Goal: Task Accomplishment & Management: Complete application form

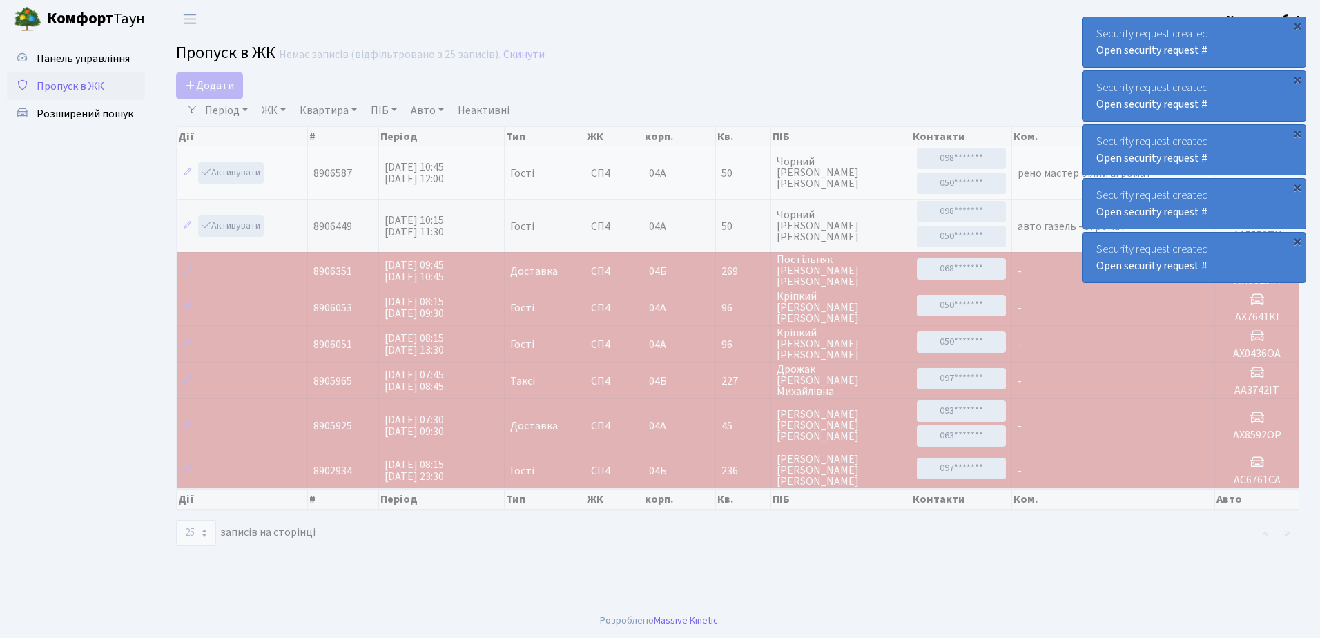
select select "25"
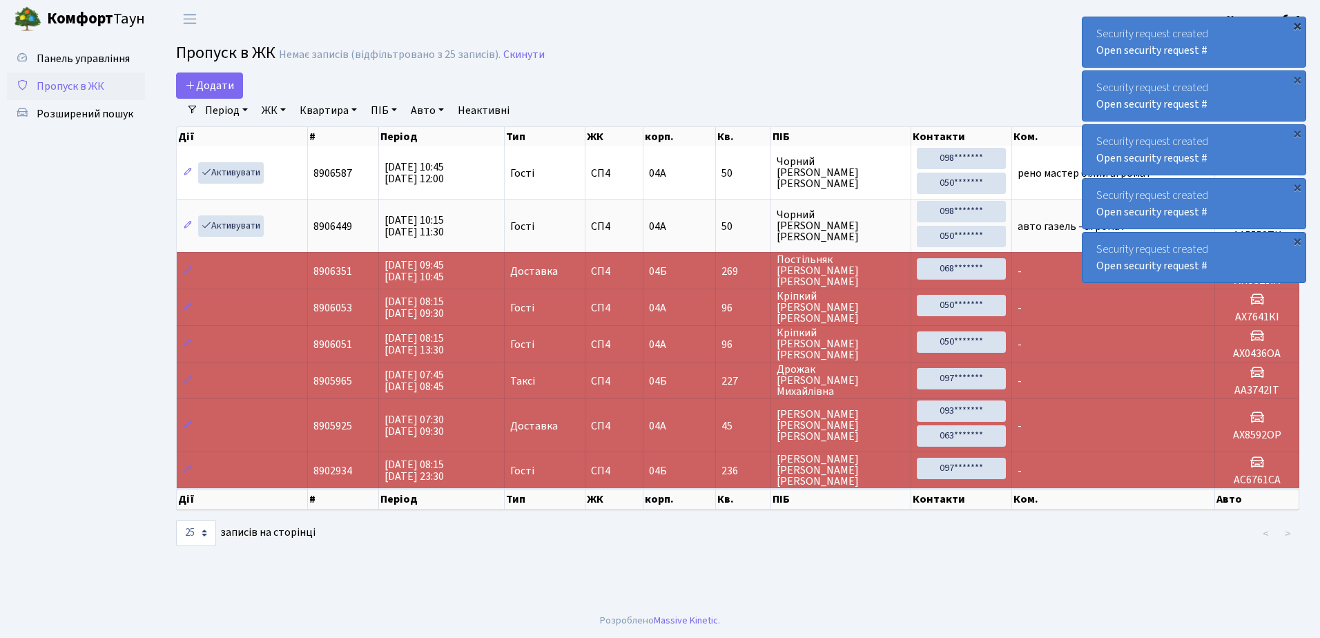
click at [1297, 24] on div "×" at bounding box center [1298, 26] width 14 height 14
click at [1298, 23] on div "×" at bounding box center [1298, 26] width 14 height 14
click at [1296, 23] on div "×" at bounding box center [1298, 26] width 14 height 14
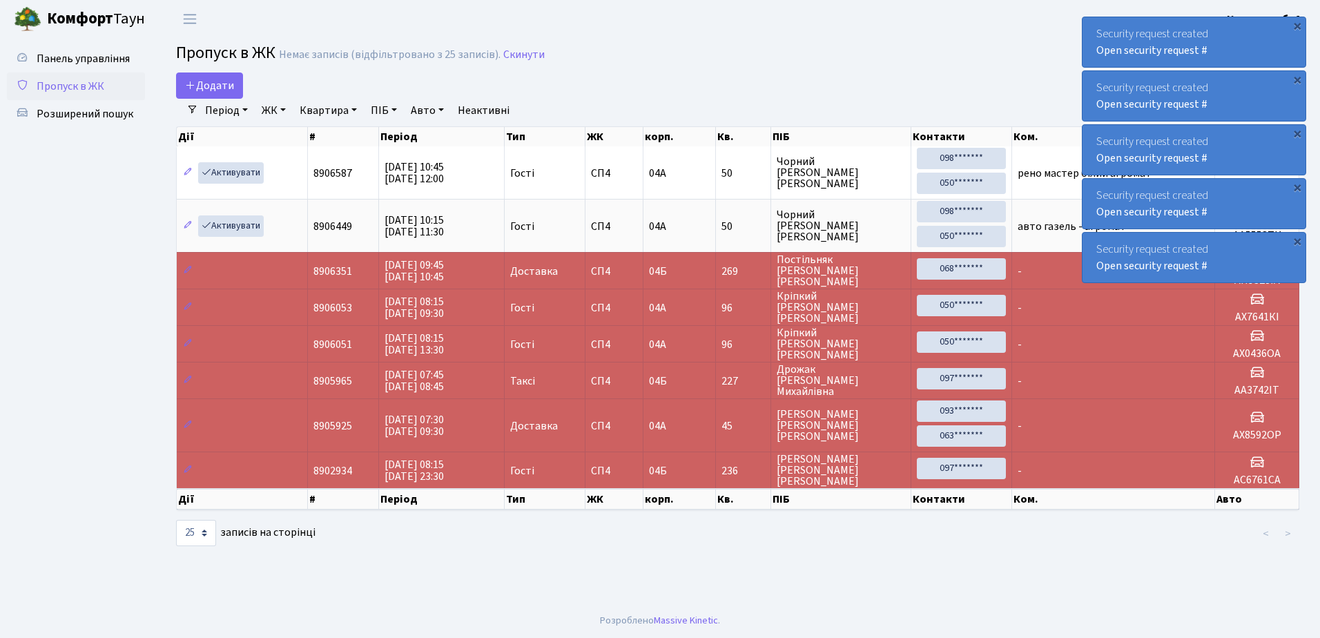
click at [1296, 23] on div "×" at bounding box center [1298, 26] width 14 height 14
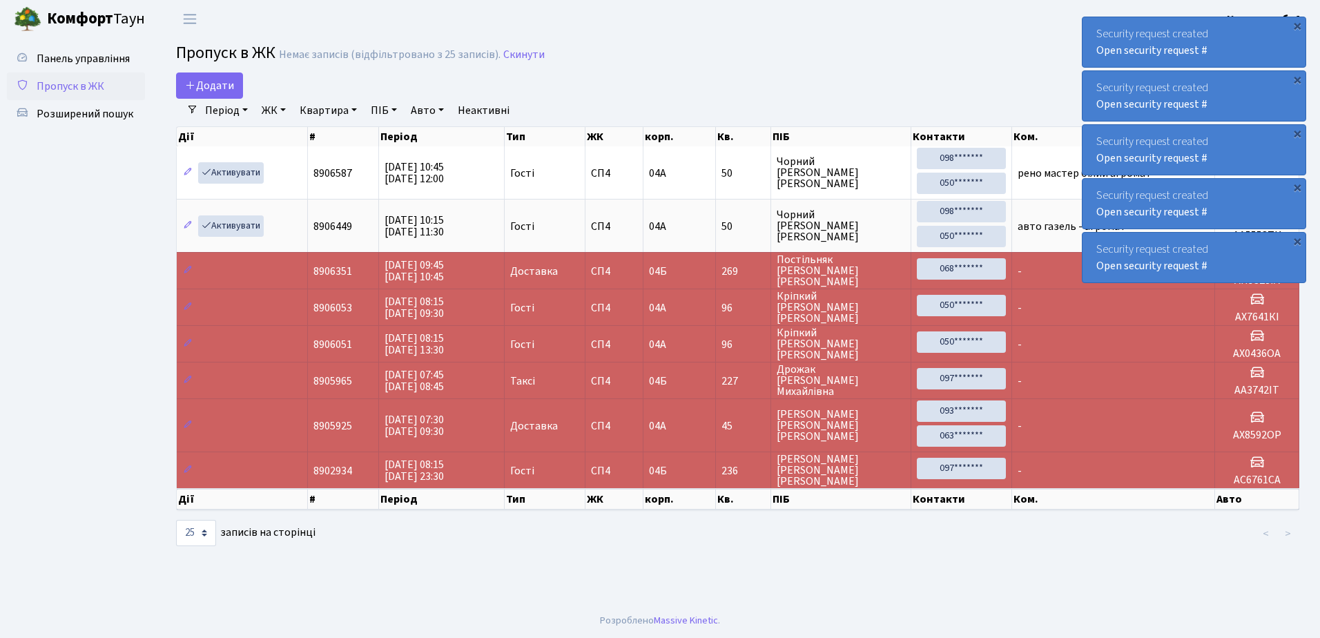
click at [1296, 23] on div "×" at bounding box center [1298, 26] width 14 height 14
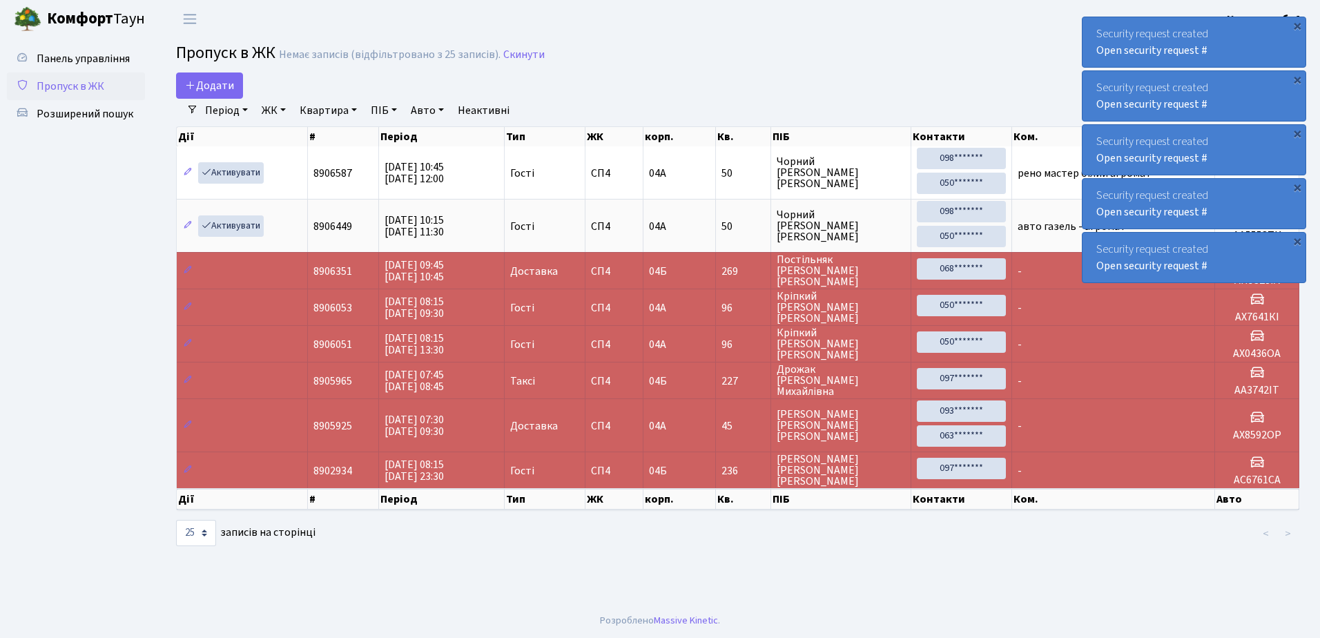
click at [1296, 23] on div "×" at bounding box center [1298, 26] width 14 height 14
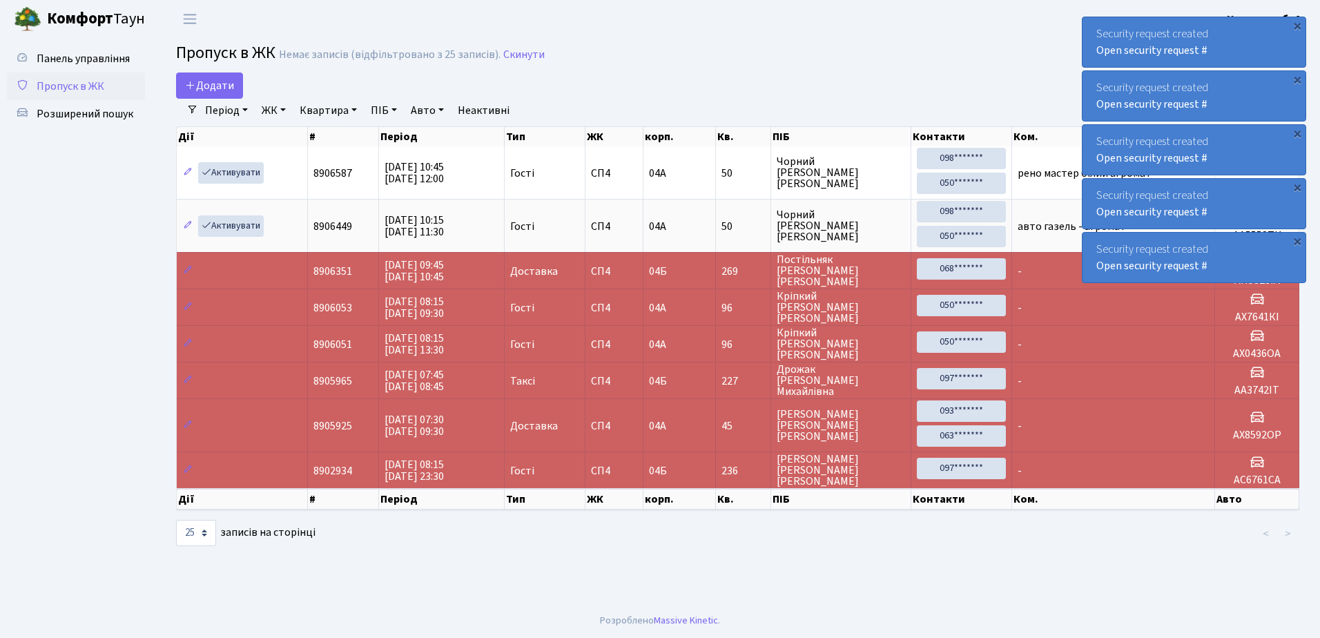
click at [1296, 23] on div "×" at bounding box center [1298, 26] width 14 height 14
click at [1296, 24] on div "×" at bounding box center [1298, 26] width 14 height 14
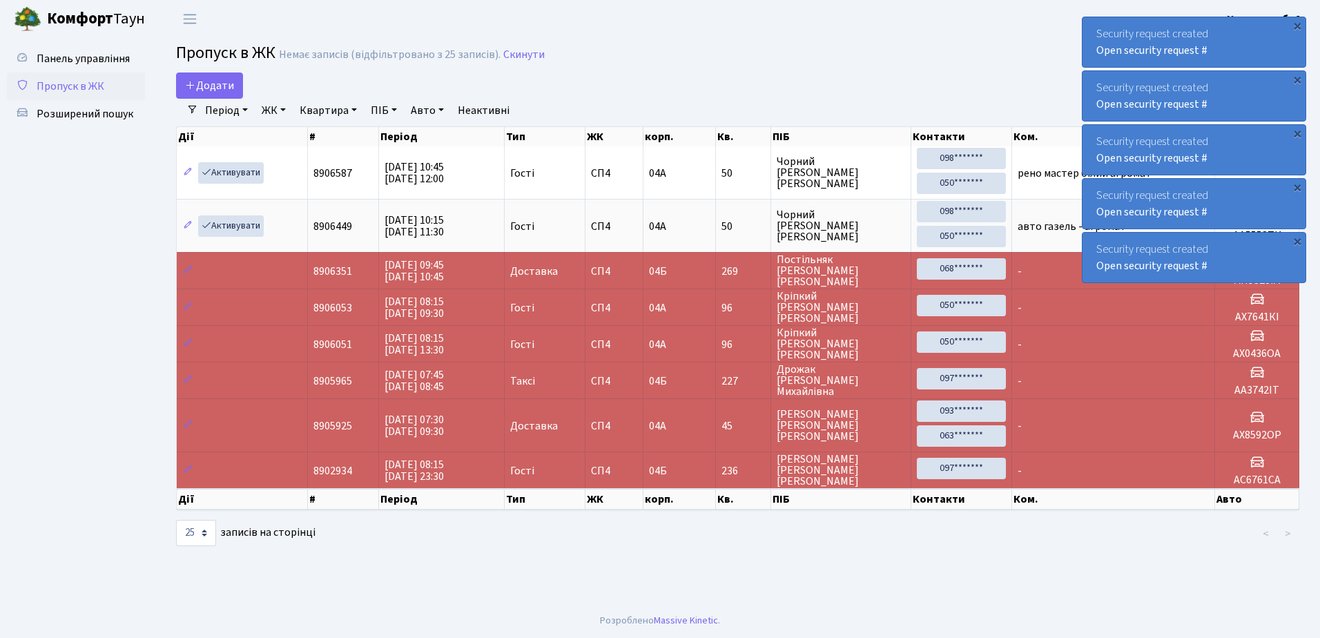
click at [1296, 24] on div "×" at bounding box center [1298, 26] width 14 height 14
click at [1295, 24] on div "×" at bounding box center [1298, 26] width 14 height 14
click at [1297, 24] on div "×" at bounding box center [1298, 26] width 14 height 14
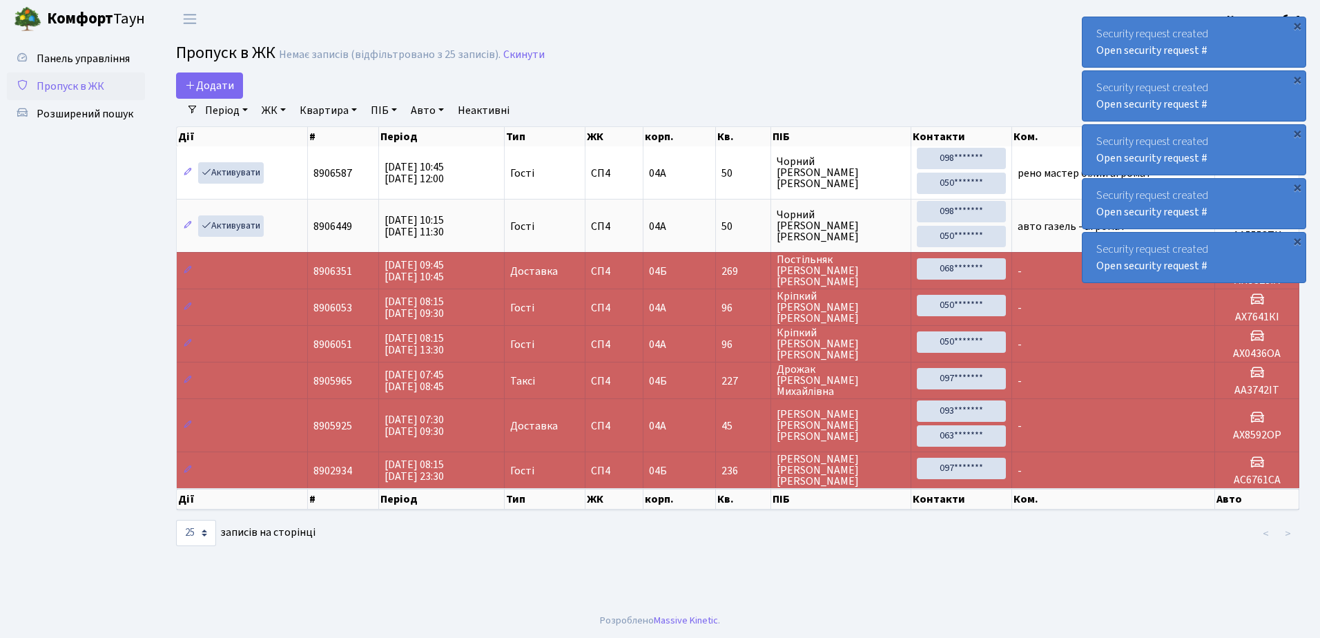
click at [1297, 24] on div "×" at bounding box center [1298, 26] width 14 height 14
click at [1297, 23] on div "×" at bounding box center [1298, 26] width 14 height 14
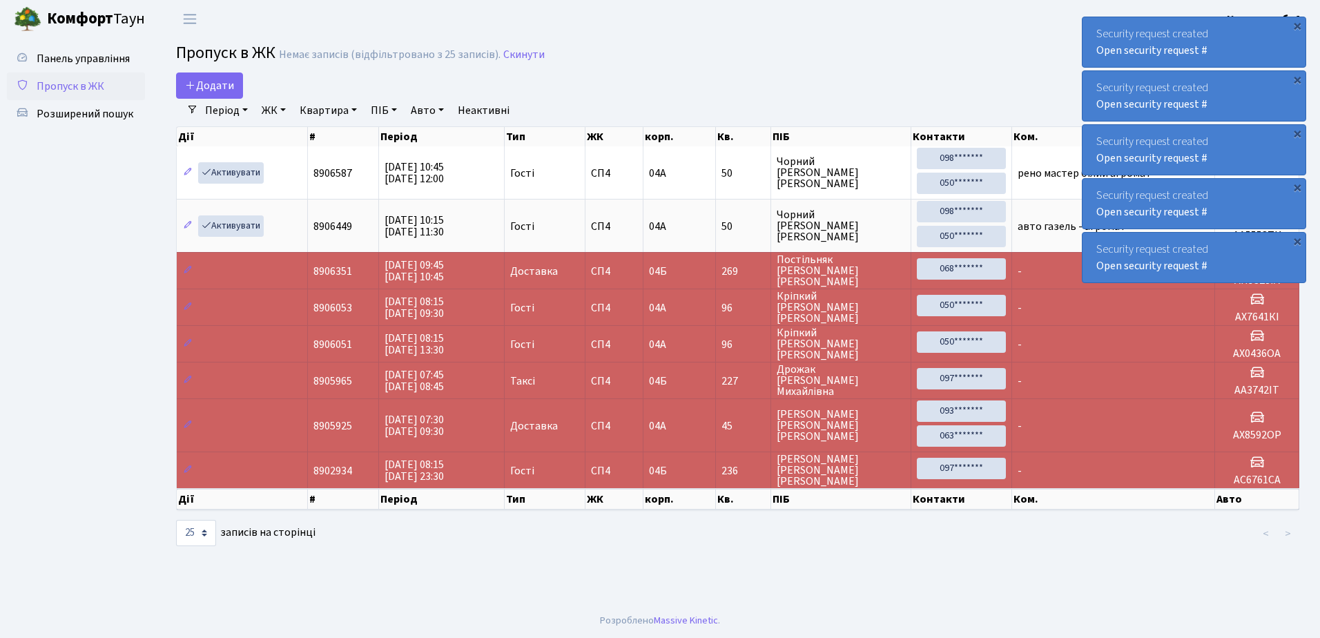
click at [1297, 23] on div "×" at bounding box center [1298, 26] width 14 height 14
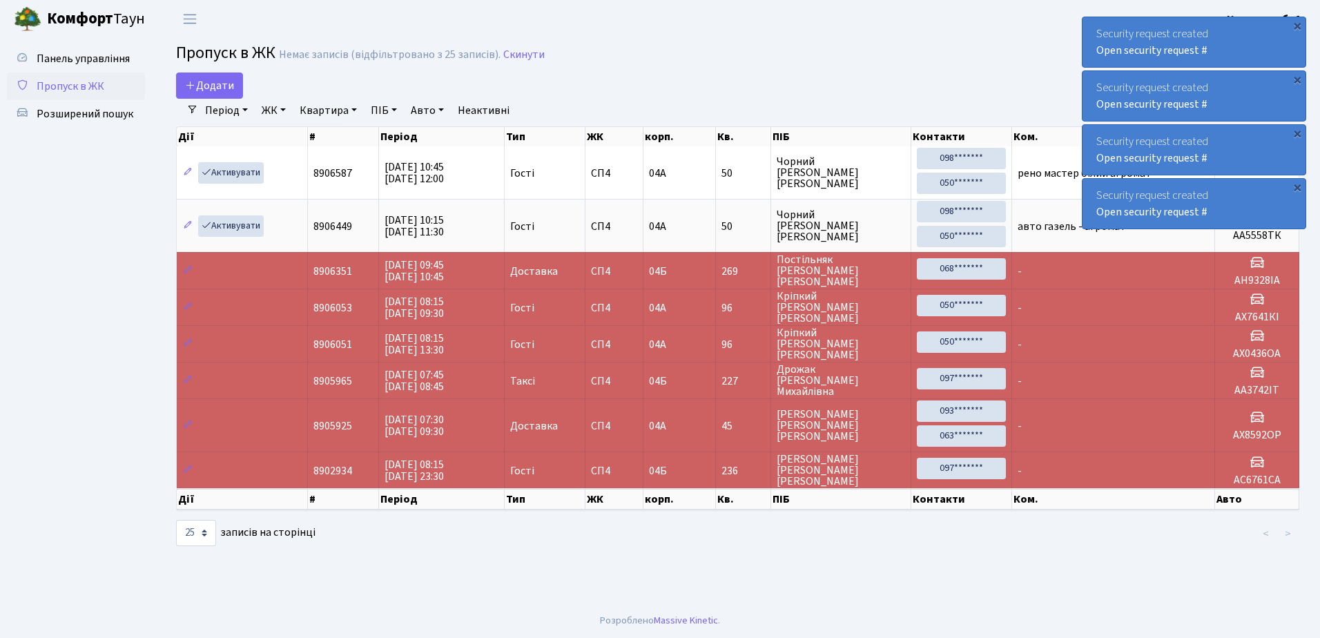
click at [1297, 23] on div "×" at bounding box center [1298, 26] width 14 height 14
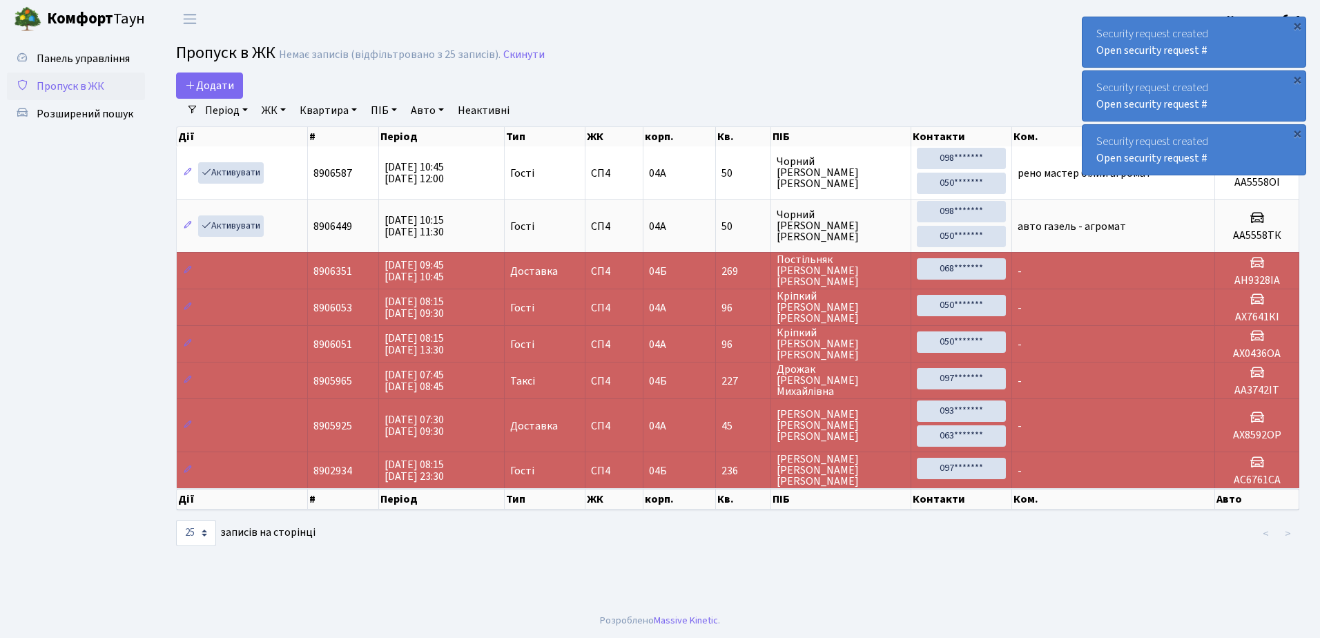
click at [1297, 23] on div "×" at bounding box center [1298, 26] width 14 height 14
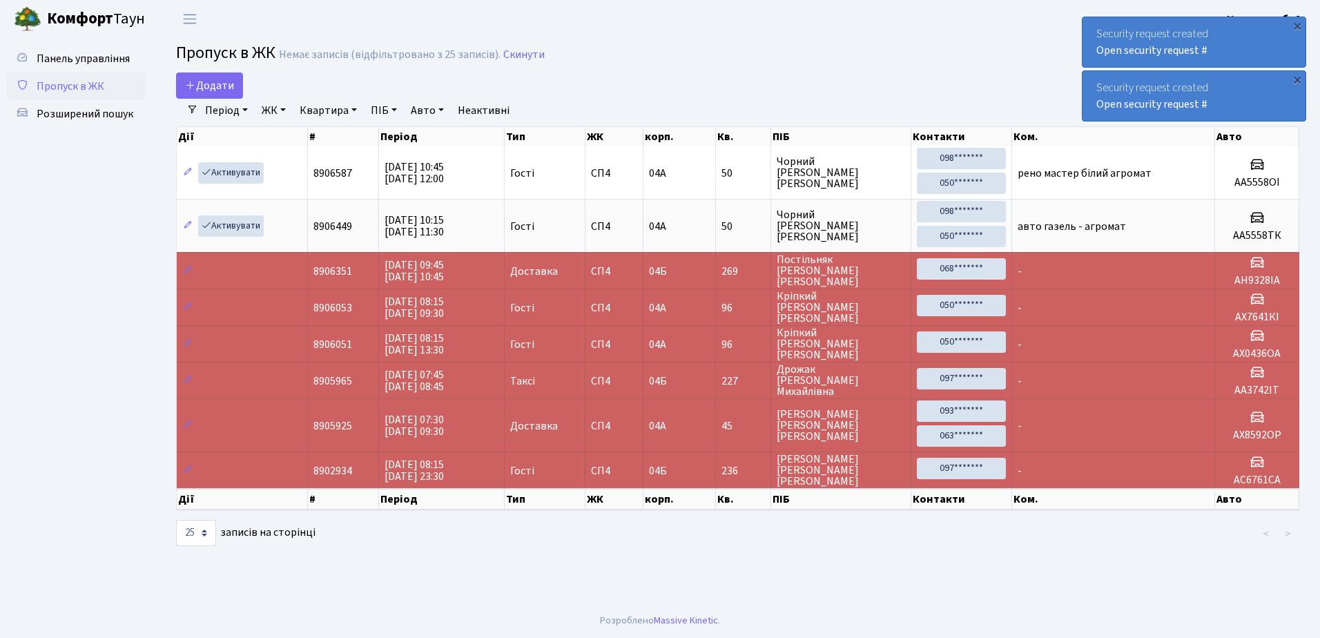
click at [1297, 23] on div "×" at bounding box center [1298, 26] width 14 height 14
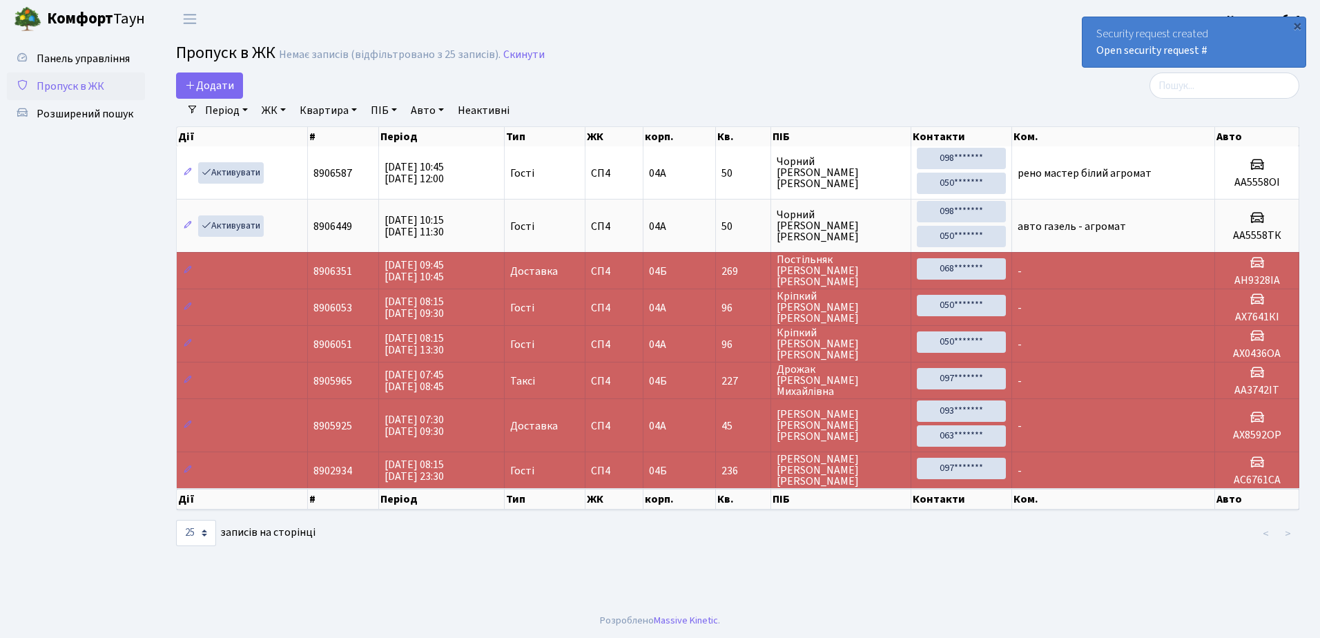
click at [1297, 23] on div "×" at bounding box center [1298, 26] width 14 height 14
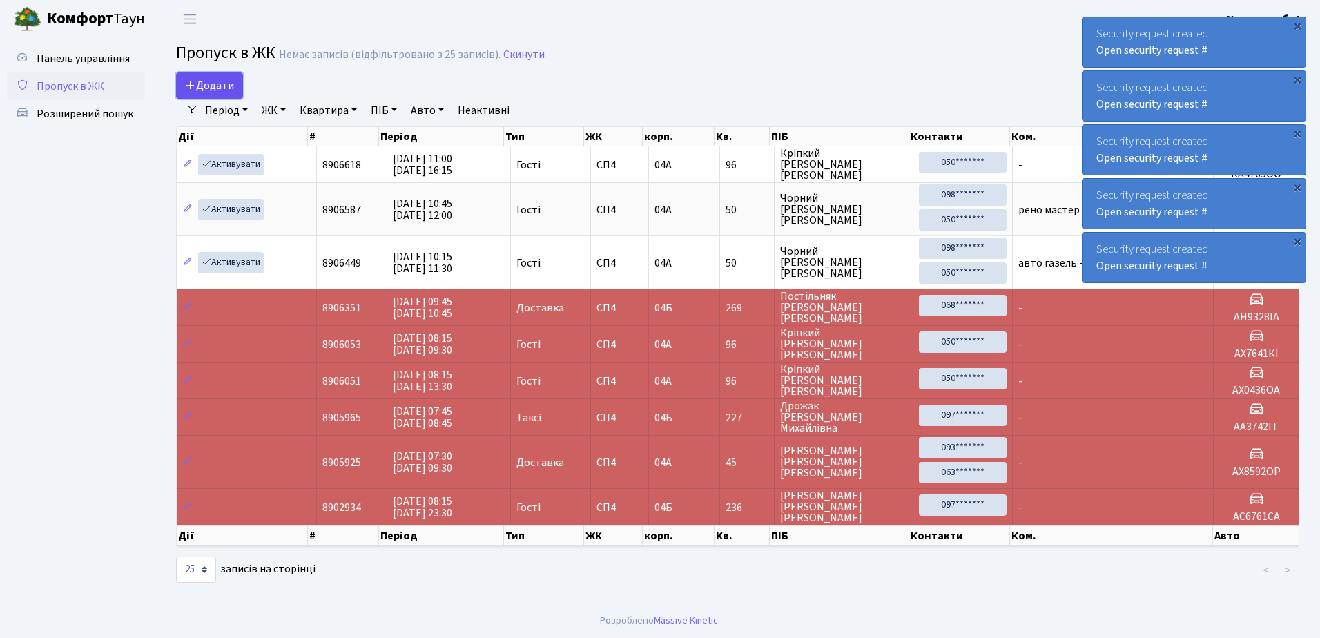
click at [211, 79] on span "Додати" at bounding box center [209, 85] width 49 height 15
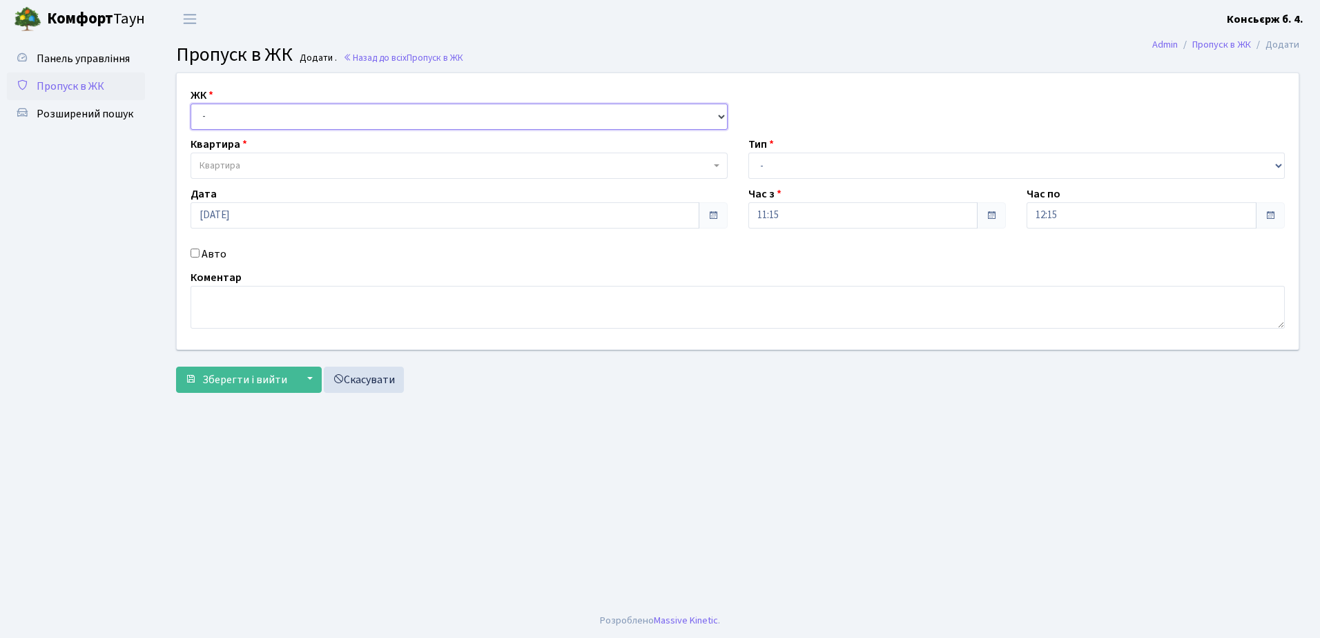
click at [270, 113] on select "- СП4, Столичне шосе, 5" at bounding box center [459, 117] width 537 height 26
select select "325"
click at [191, 104] on select "- [STREET_ADDRESS]" at bounding box center [459, 117] width 537 height 26
select select
click at [271, 161] on span "Квартира" at bounding box center [455, 166] width 511 height 14
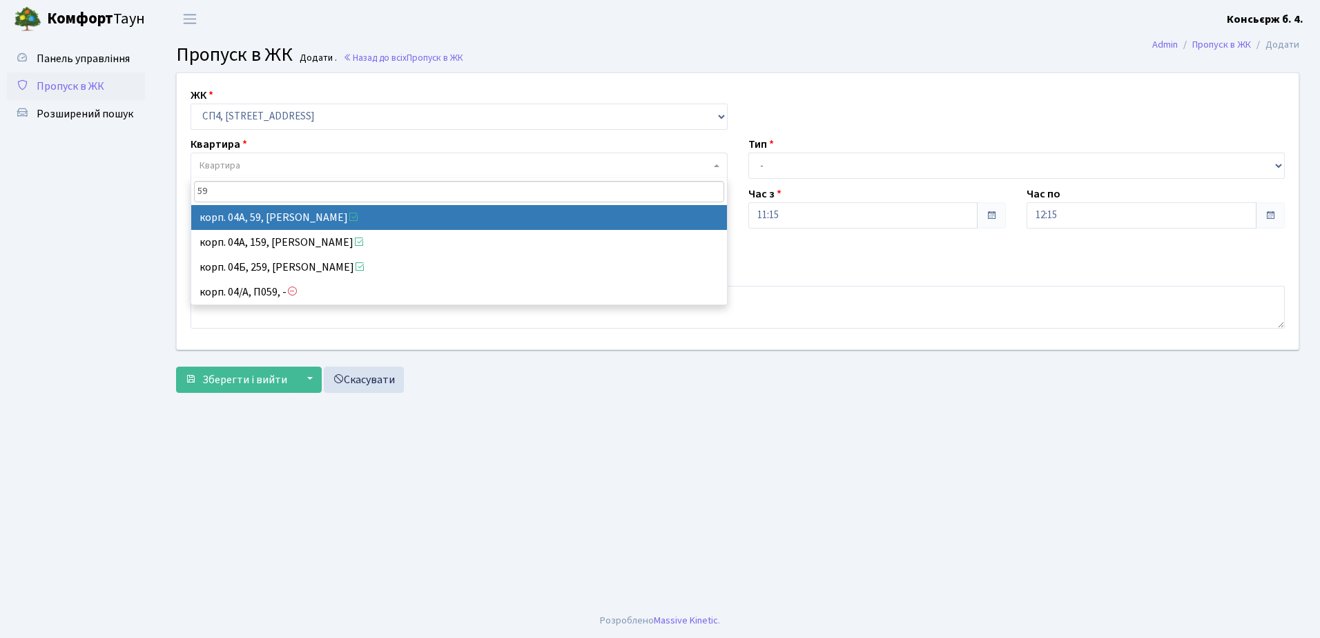
type input "59"
select select "21087"
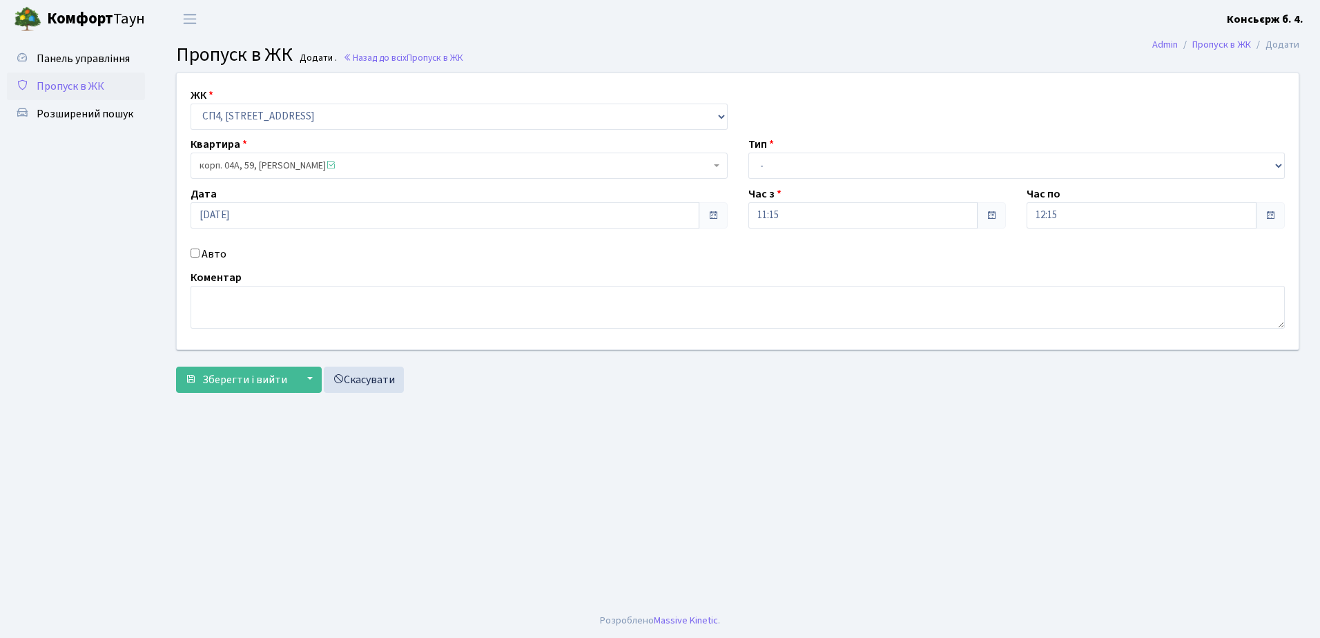
click at [192, 251] on input "Авто" at bounding box center [195, 253] width 9 height 9
checkbox input "true"
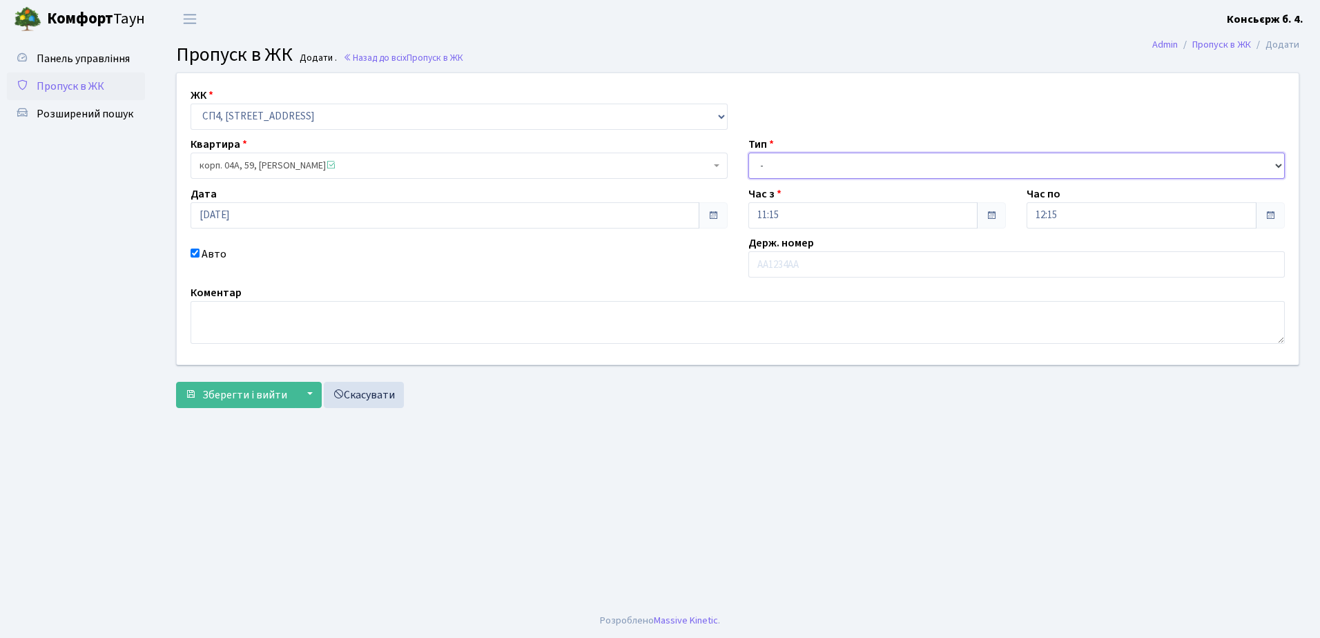
click at [940, 162] on select "- Доставка Таксі Гості Сервіс" at bounding box center [1016, 166] width 537 height 26
select select "1"
click at [748, 153] on select "- Доставка Таксі Гості Сервіс" at bounding box center [1016, 166] width 537 height 26
click at [871, 265] on input "text" at bounding box center [1016, 264] width 537 height 26
drag, startPoint x: 871, startPoint y: 261, endPoint x: 870, endPoint y: 268, distance: 6.9
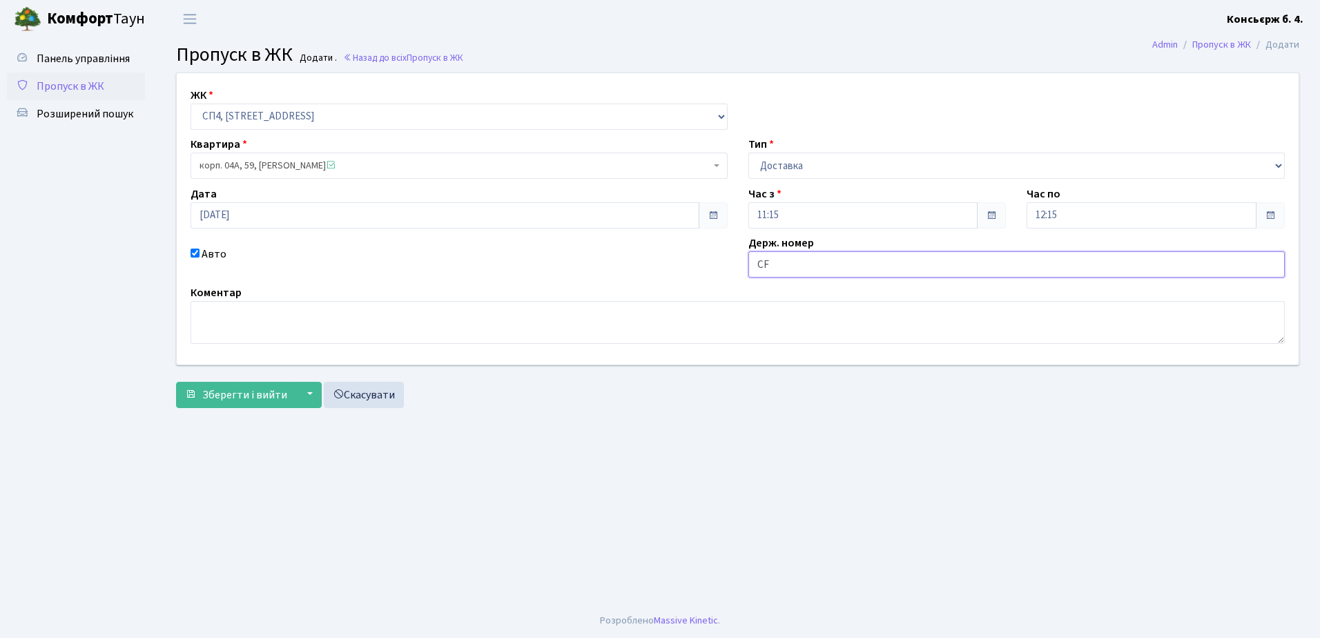
click at [870, 261] on input "CF" at bounding box center [1016, 264] width 537 height 26
drag, startPoint x: 938, startPoint y: 673, endPoint x: 1011, endPoint y: 673, distance: 73.2
click at [1011, 637] on html "Комфорт Таун Консьєрж б. 4. Мій обліковий запис Вийти Панель управління Пропуск…" at bounding box center [660, 319] width 1320 height 638
click at [823, 261] on input "CF" at bounding box center [1016, 264] width 537 height 26
type input "C"
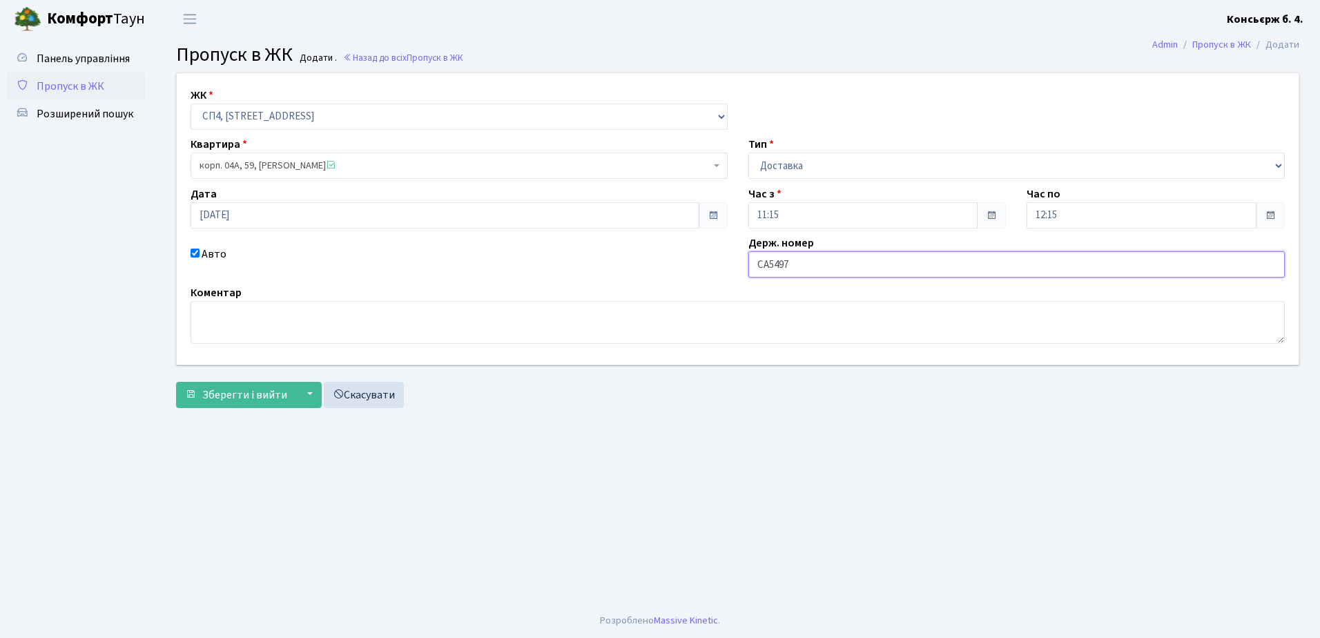
type input "СА5497НТ"
click at [228, 389] on span "Зберегти і вийти" at bounding box center [244, 394] width 85 height 15
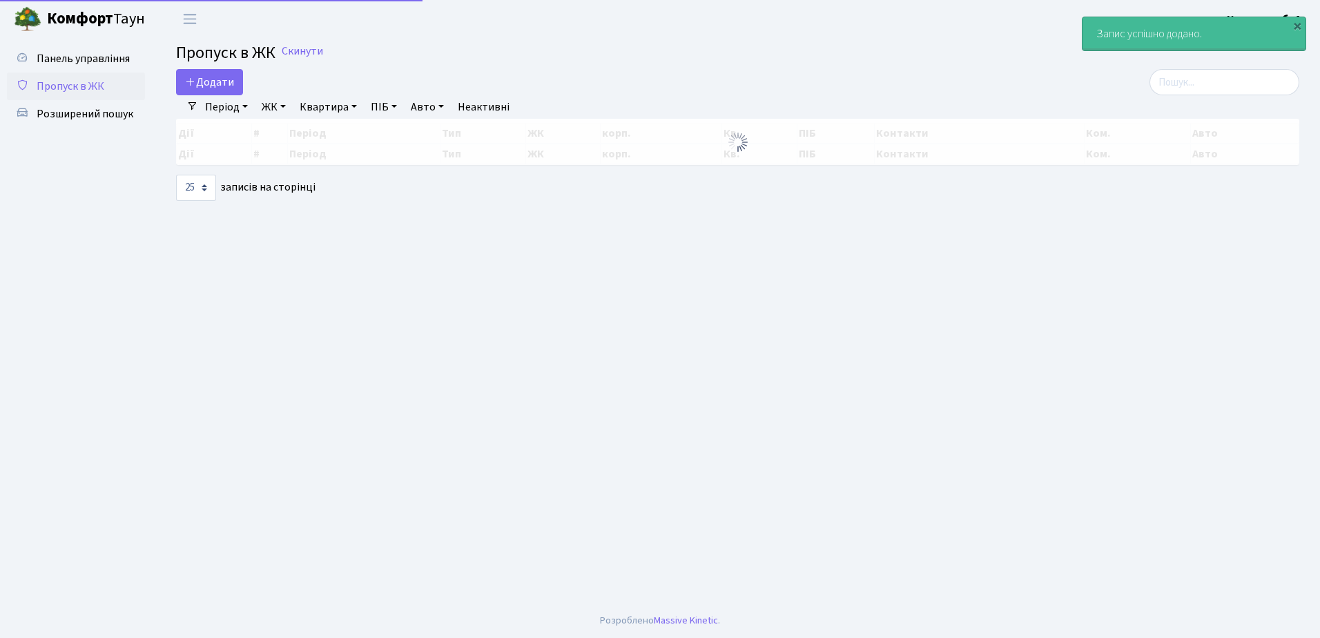
select select "25"
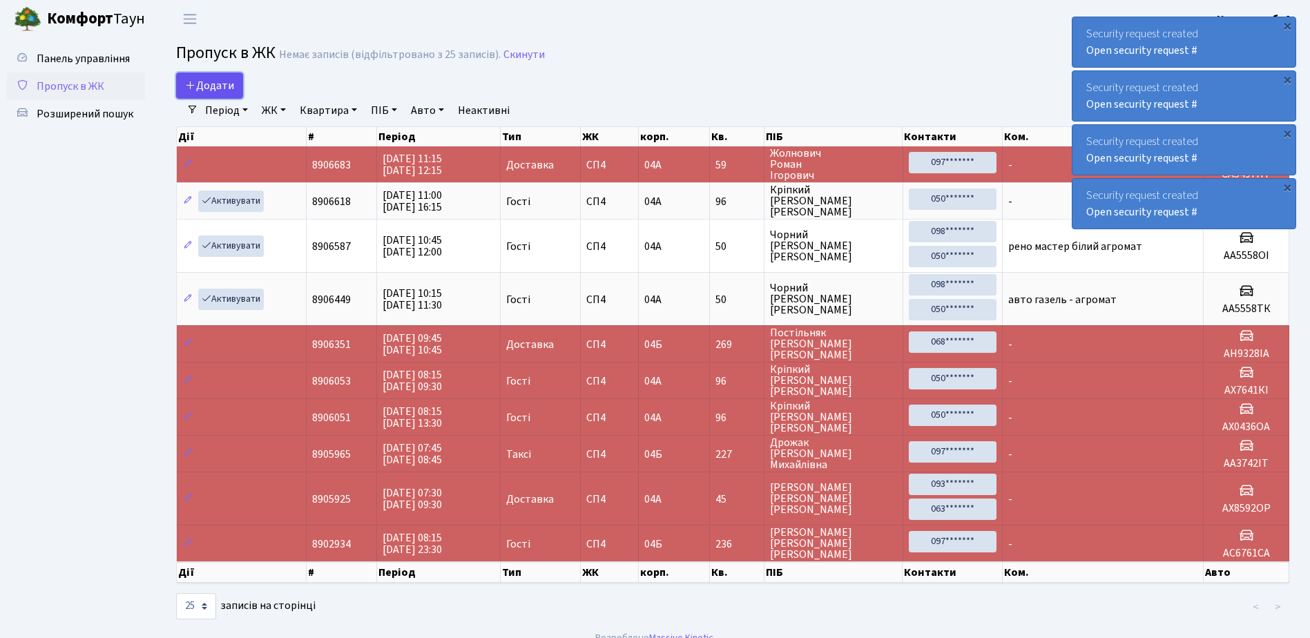
click at [208, 84] on span "Додати" at bounding box center [209, 85] width 49 height 15
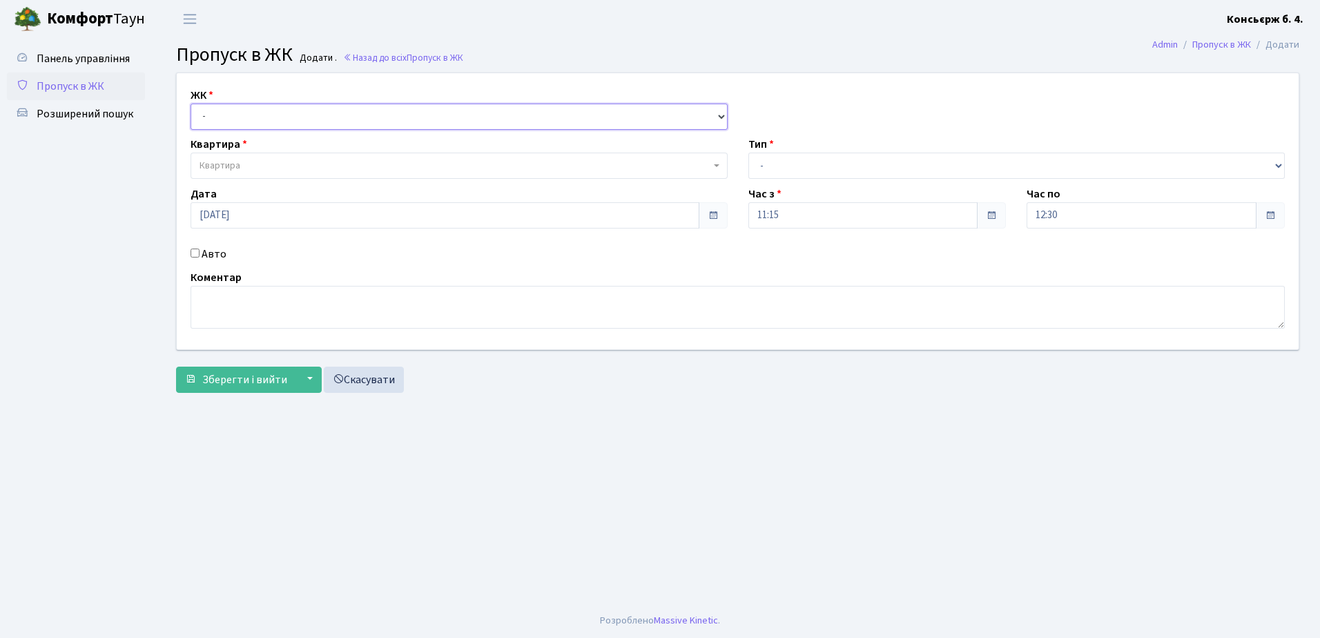
click at [234, 117] on select "- [STREET_ADDRESS]" at bounding box center [459, 117] width 537 height 26
click at [368, 381] on link "Скасувати" at bounding box center [364, 380] width 80 height 26
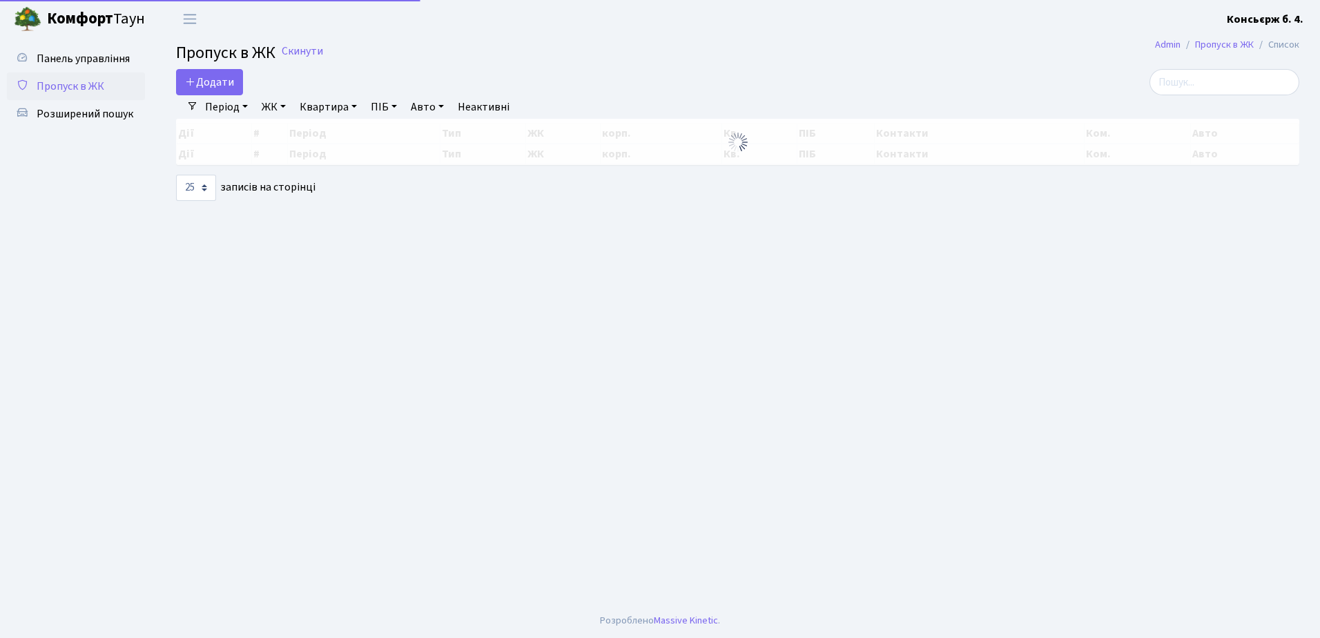
select select "25"
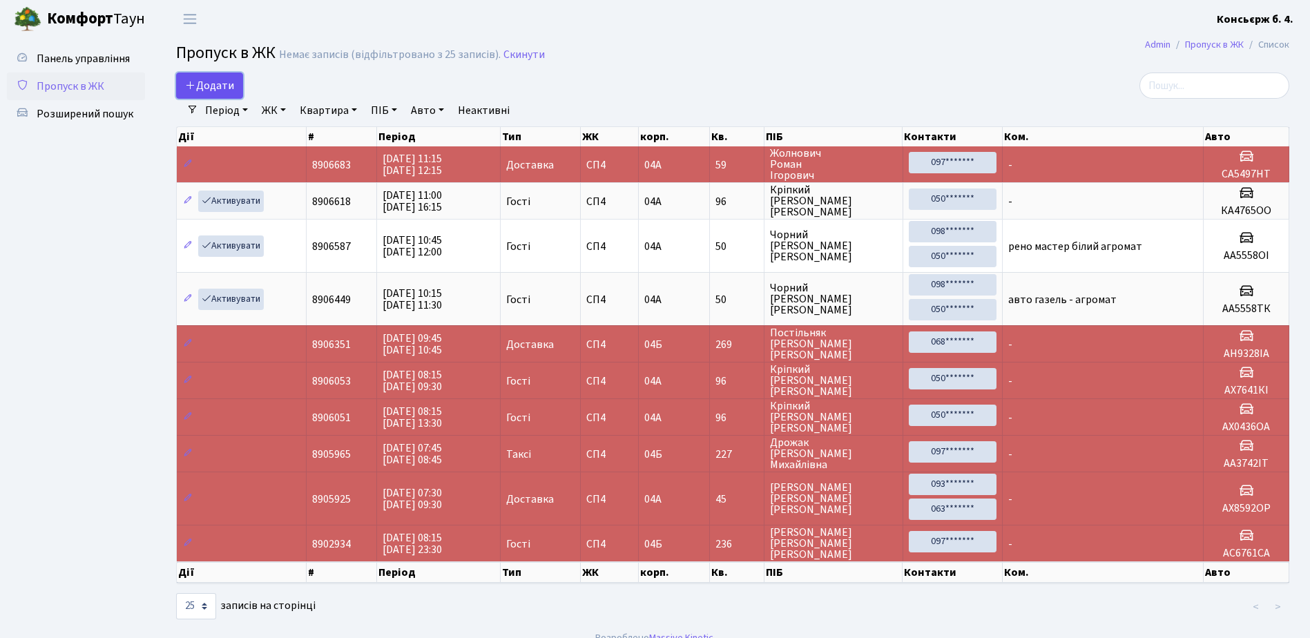
click at [206, 84] on span "Додати" at bounding box center [209, 85] width 49 height 15
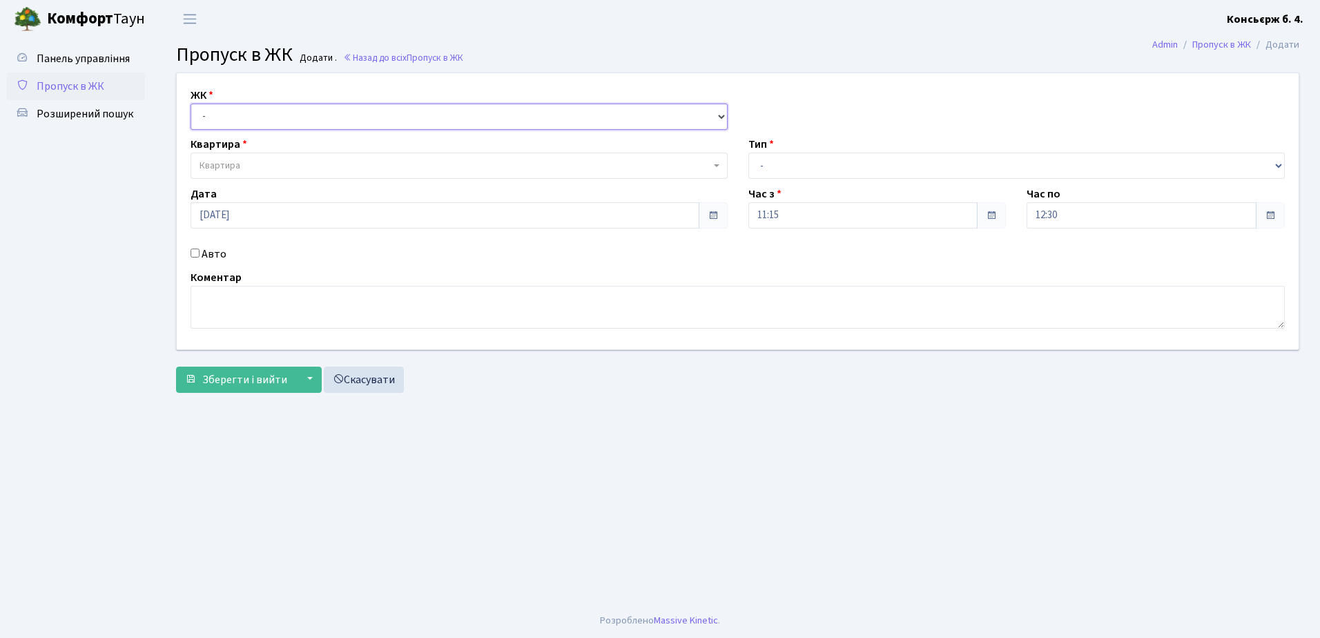
click at [268, 115] on select "- [STREET_ADDRESS]" at bounding box center [459, 117] width 537 height 26
select select "325"
click at [191, 104] on select "- [STREET_ADDRESS]" at bounding box center [459, 117] width 537 height 26
select select
click at [307, 164] on span "Квартира" at bounding box center [455, 166] width 511 height 14
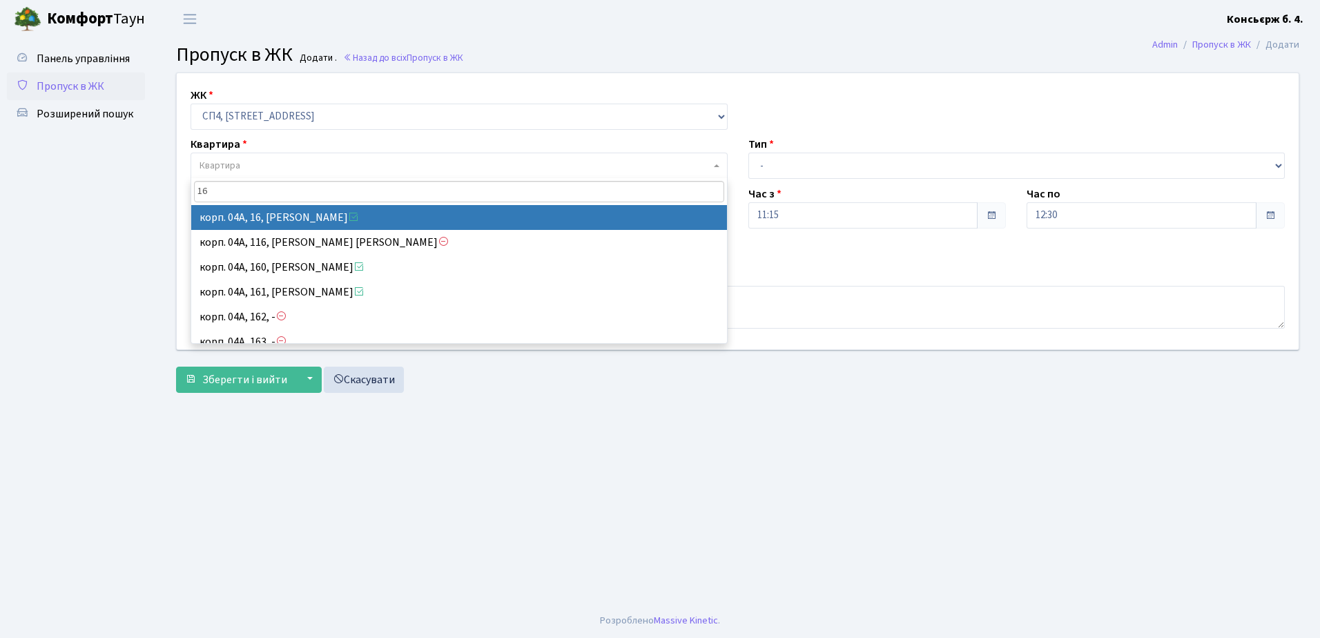
type input "16"
select select "21044"
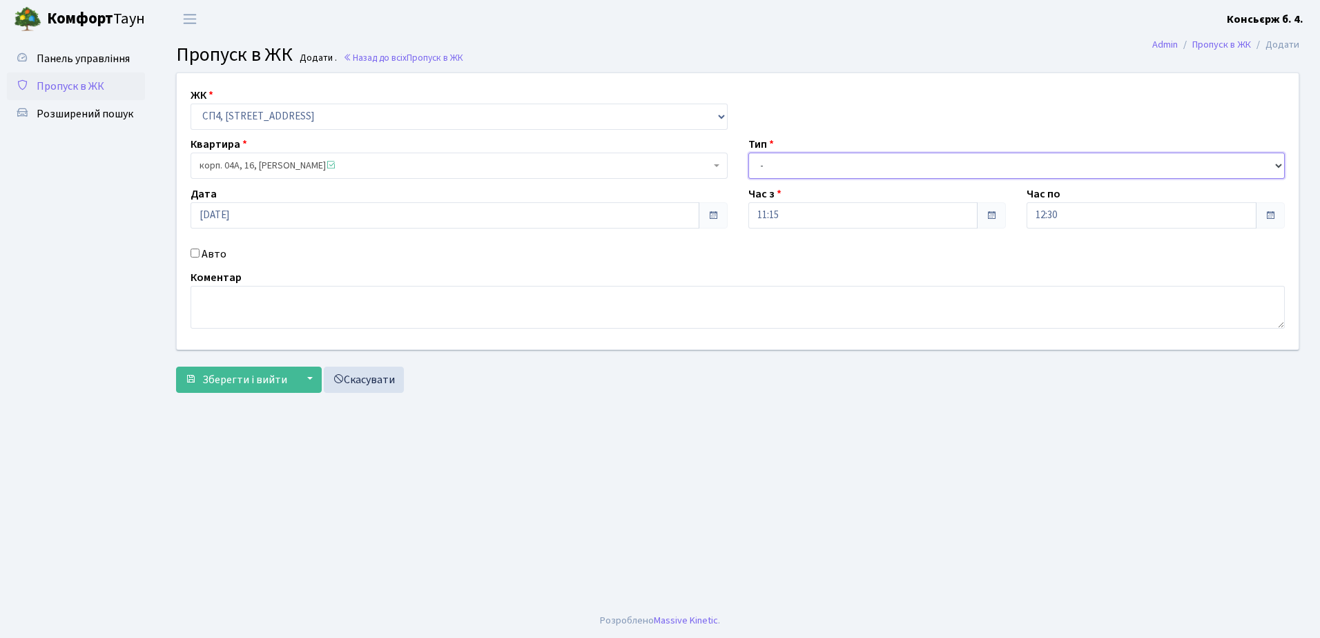
click at [817, 159] on select "- Доставка Таксі Гості Сервіс" at bounding box center [1016, 166] width 537 height 26
select select "3"
click at [748, 153] on select "- Доставка Таксі Гості Сервіс" at bounding box center [1016, 166] width 537 height 26
click at [267, 375] on span "Зберегти і вийти" at bounding box center [244, 379] width 85 height 15
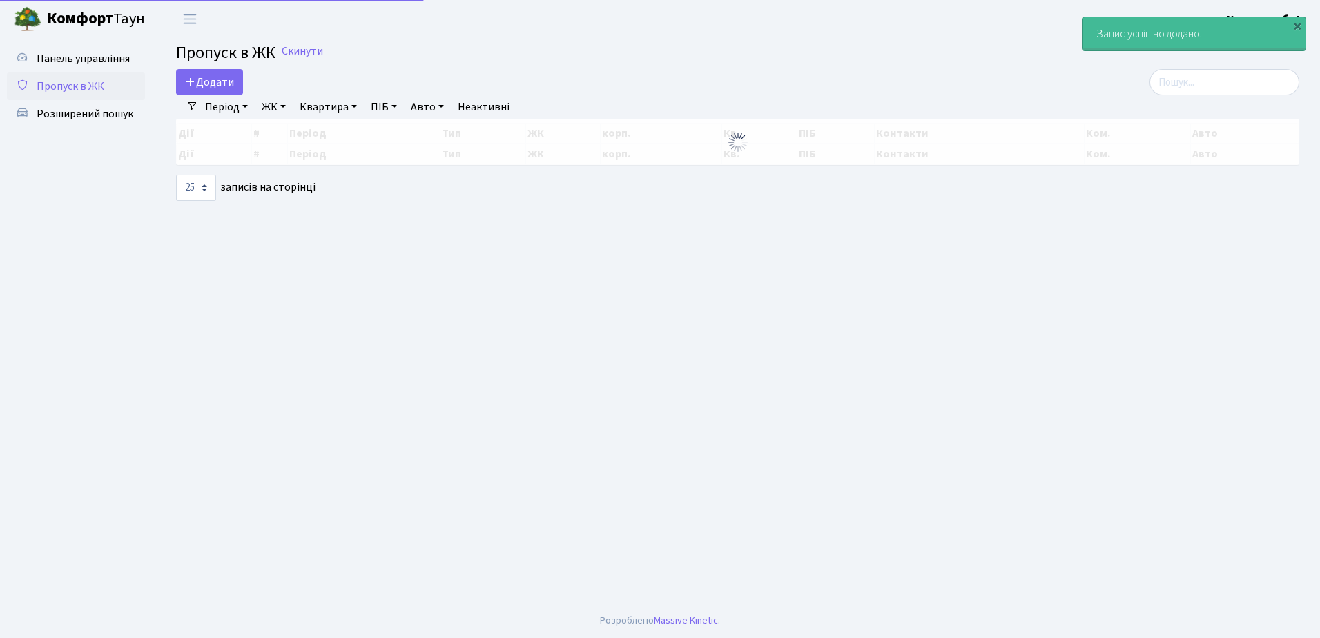
select select "25"
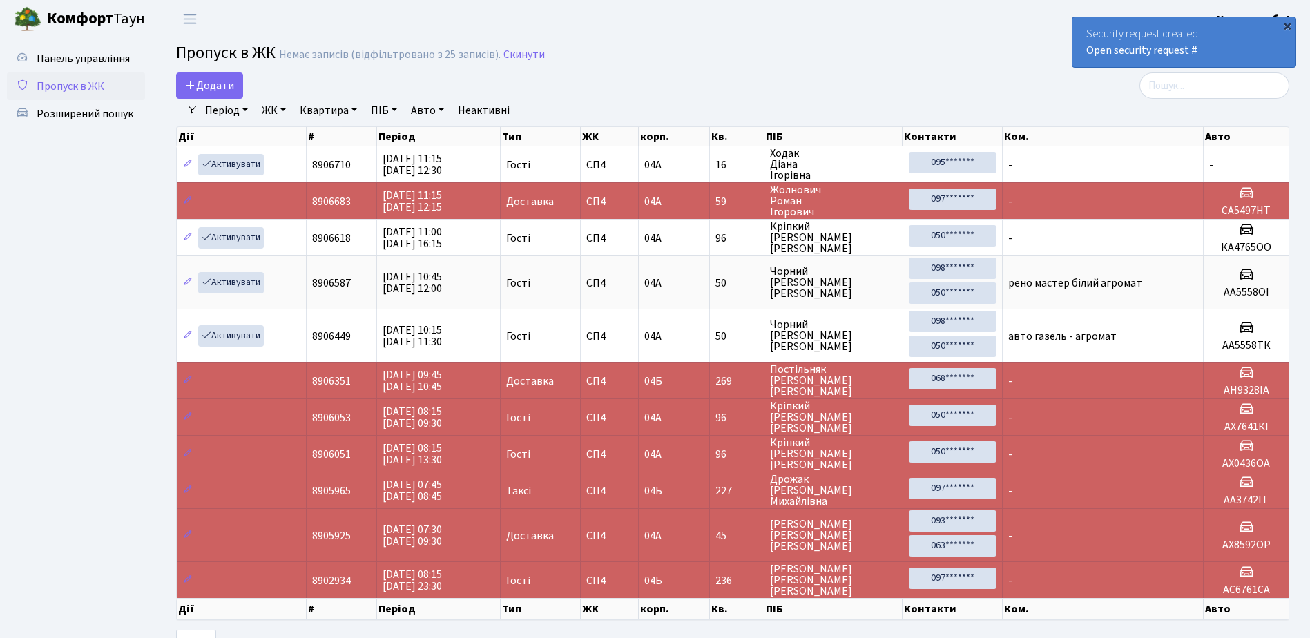
click at [1288, 23] on div "×" at bounding box center [1287, 26] width 14 height 14
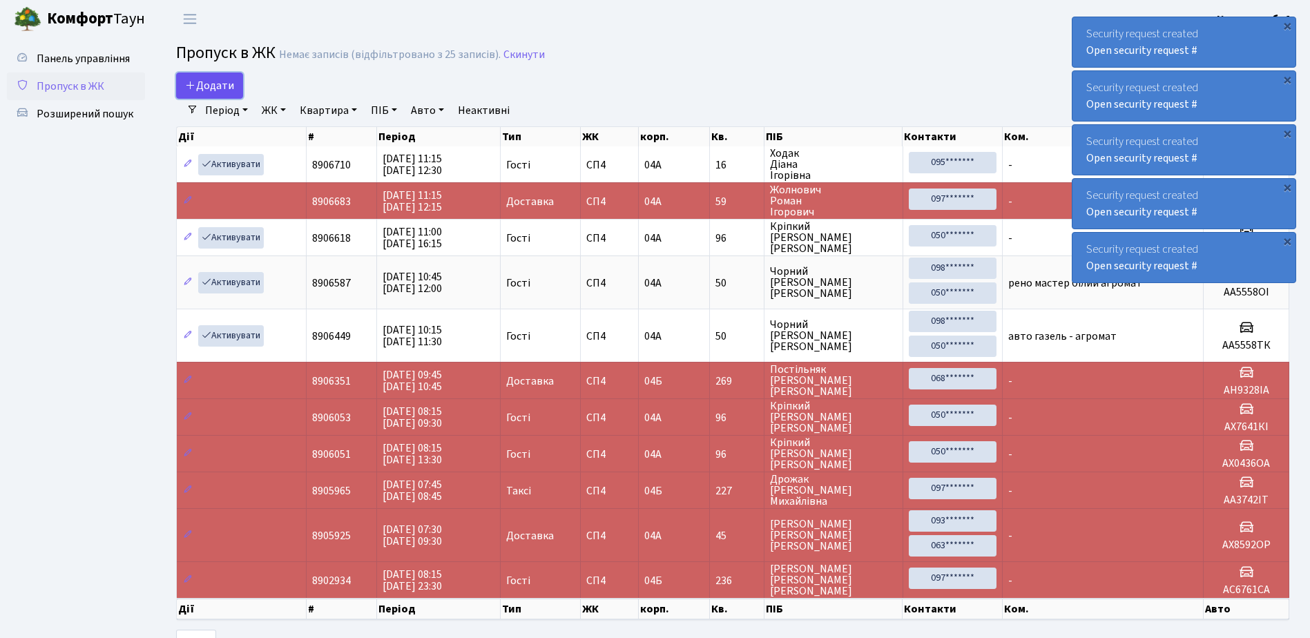
click at [213, 82] on span "Додати" at bounding box center [209, 85] width 49 height 15
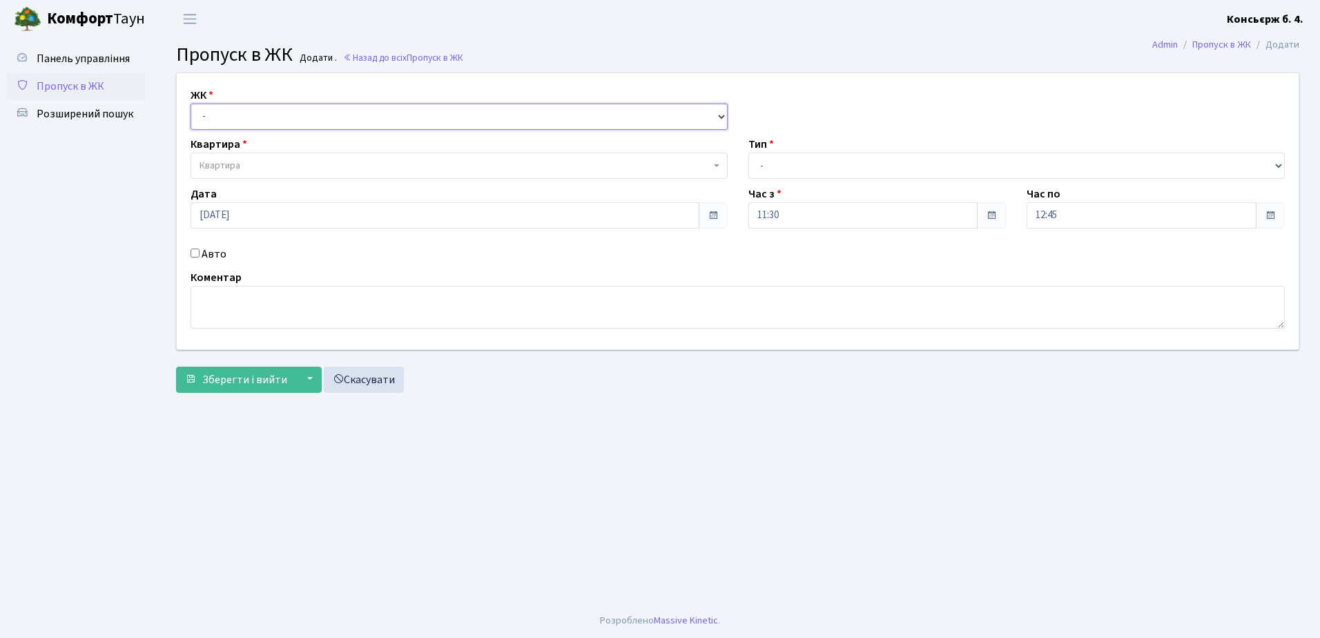
click at [255, 107] on select "- СП4, Столичне шосе, 5" at bounding box center [459, 117] width 537 height 26
click at [191, 104] on select "- СП4, Столичне шосе, 5" at bounding box center [459, 117] width 537 height 26
click at [265, 116] on select "- СП4, Столичне шосе, 5" at bounding box center [459, 117] width 537 height 26
select select "325"
click at [191, 104] on select "- СП4, Столичне шосе, 5" at bounding box center [459, 117] width 537 height 26
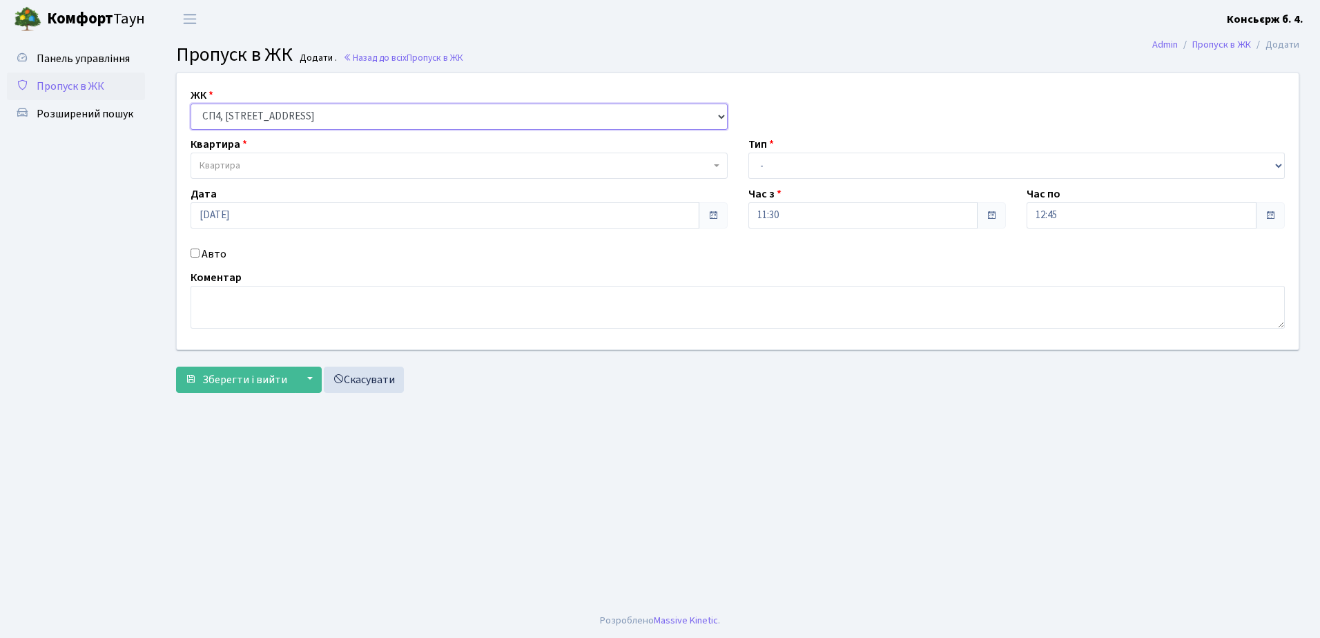
select select
click at [266, 163] on span "Квартира" at bounding box center [455, 166] width 511 height 14
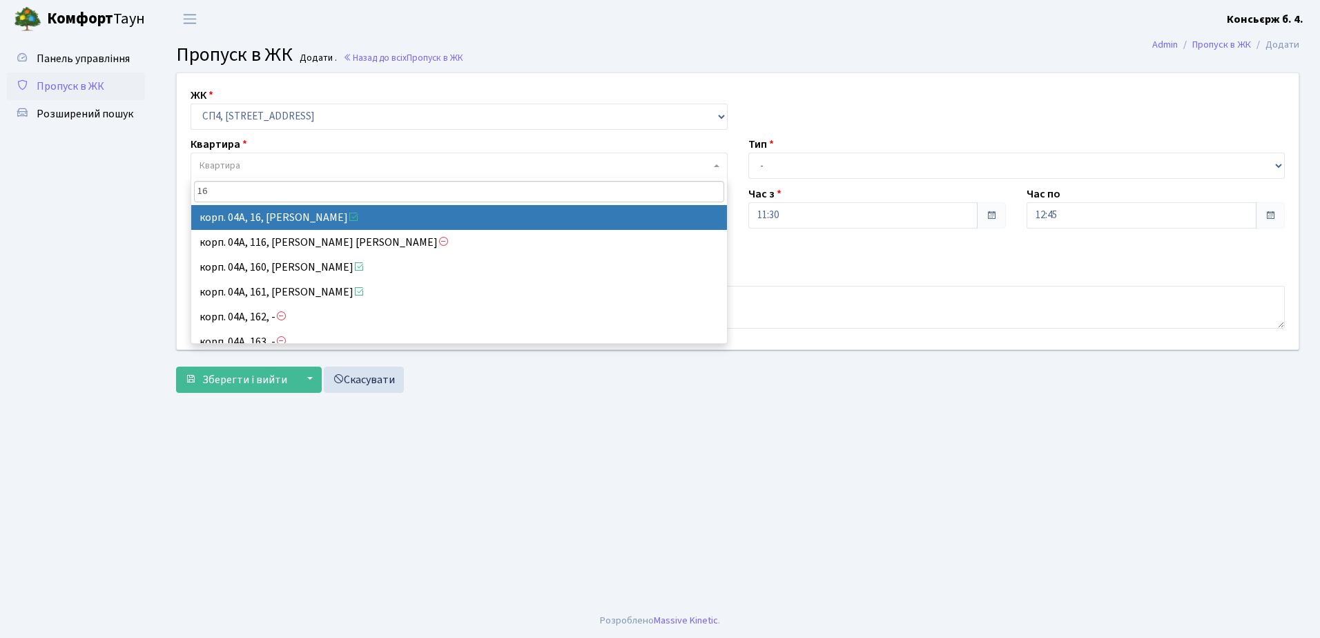
type input "16"
select select "21044"
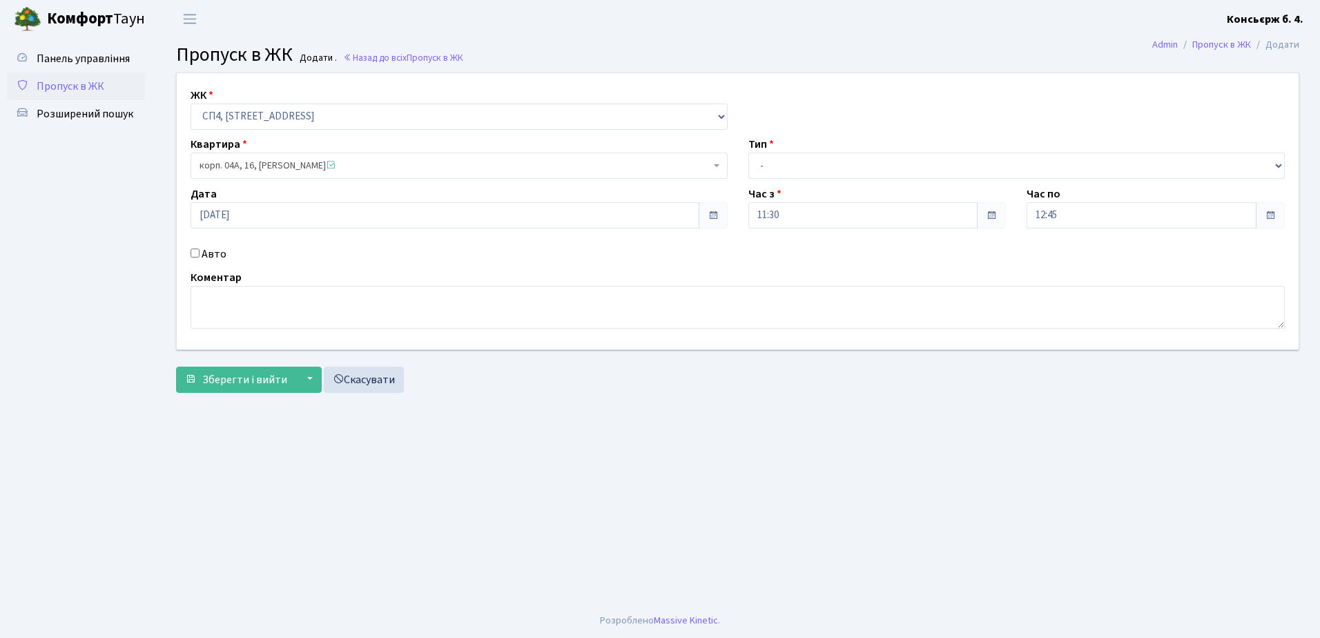
click at [193, 251] on input "Авто" at bounding box center [195, 253] width 9 height 9
checkbox input "true"
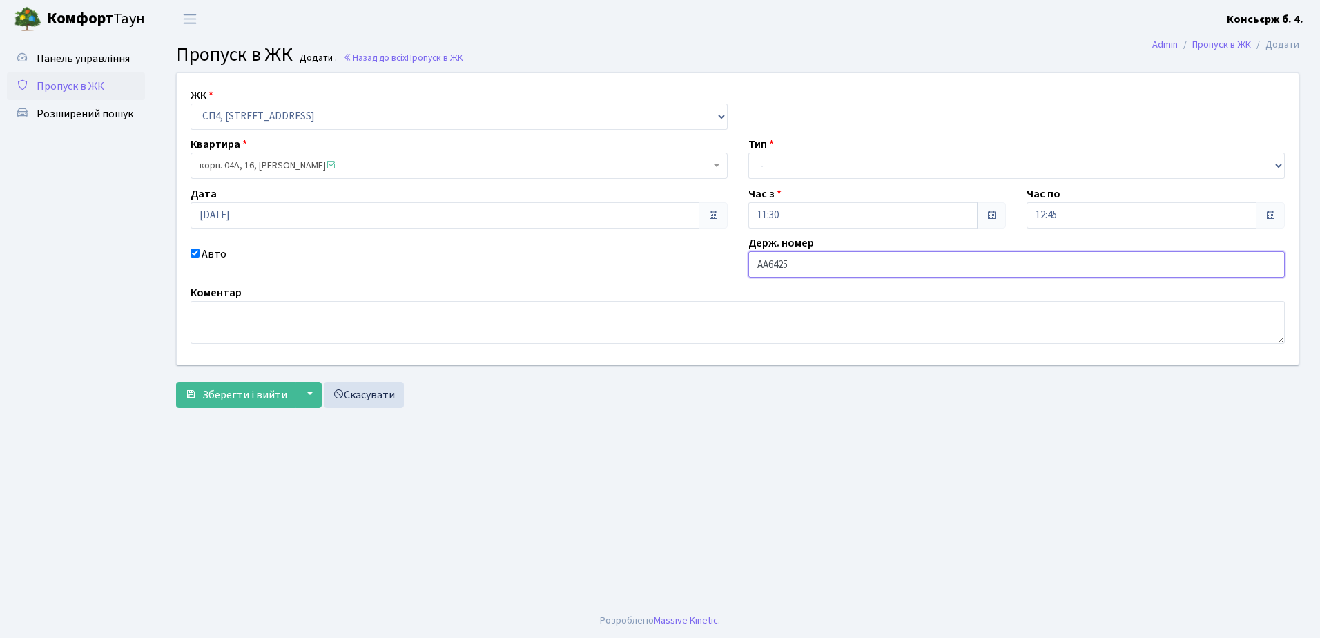
type input "АА6425ХН"
click at [264, 391] on span "Зберегти і вийти" at bounding box center [244, 394] width 85 height 15
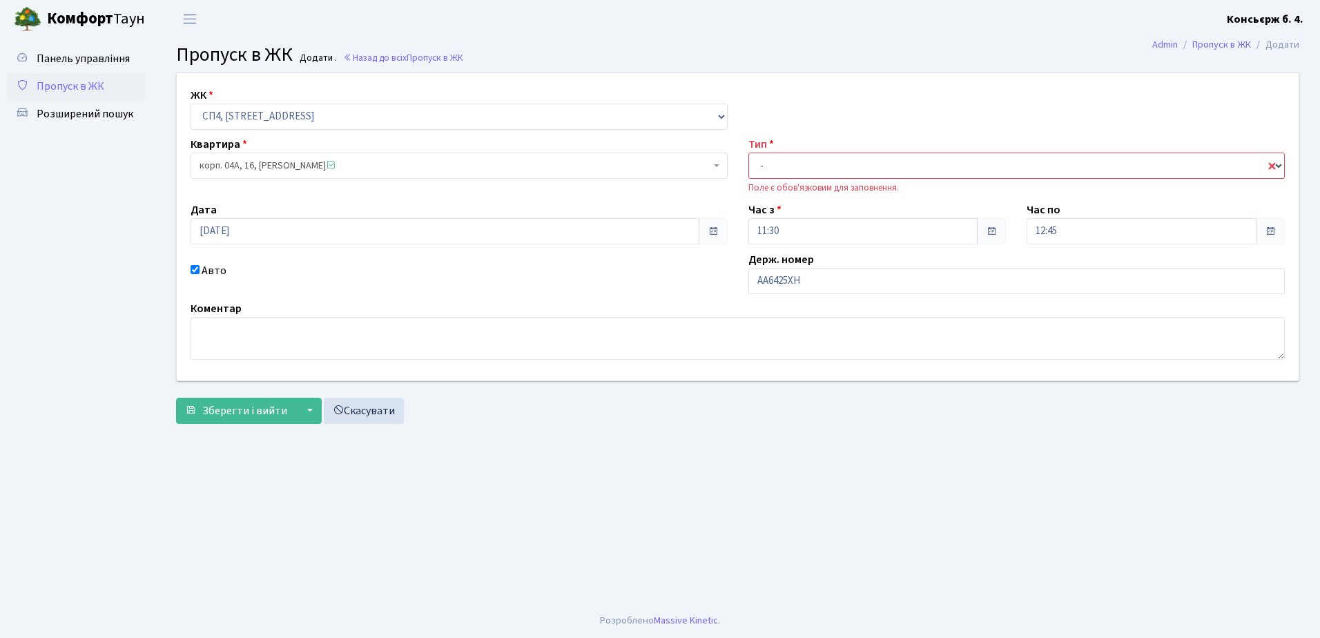
click at [891, 159] on select "- Доставка Таксі Гості Сервіс" at bounding box center [1016, 166] width 537 height 26
select select "1"
click at [748, 153] on select "- Доставка Таксі Гості Сервіс" at bounding box center [1016, 166] width 537 height 26
click at [252, 405] on span "Зберегти і вийти" at bounding box center [244, 410] width 85 height 15
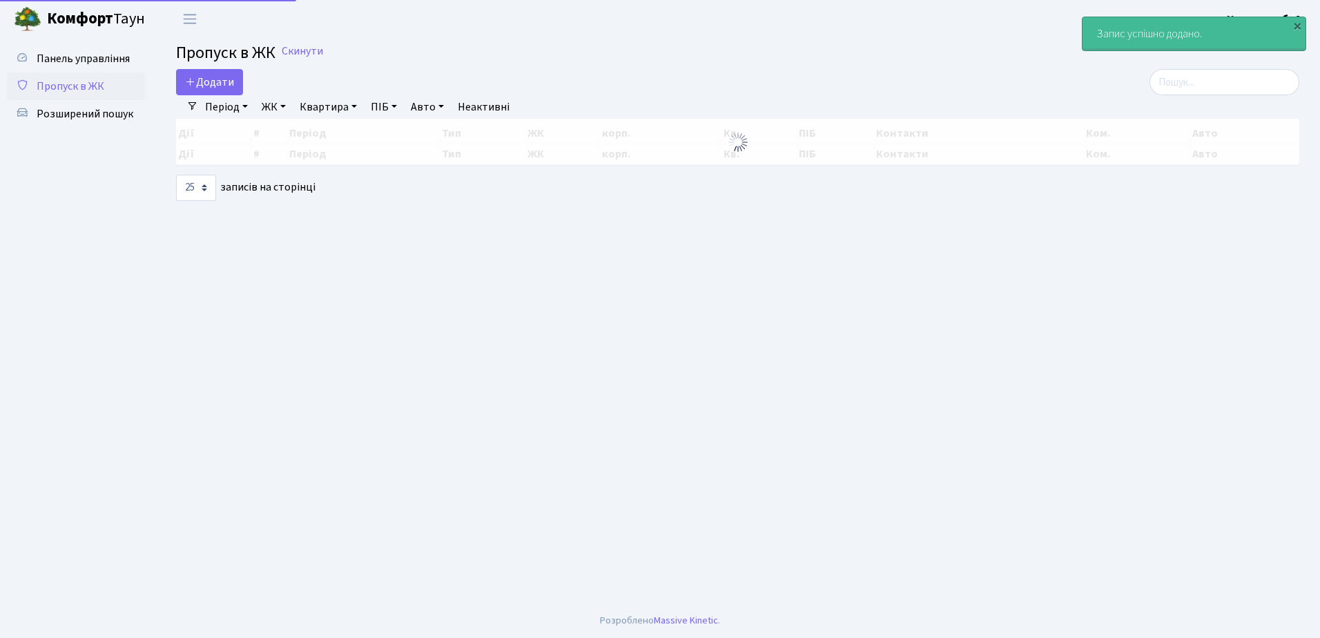
select select "25"
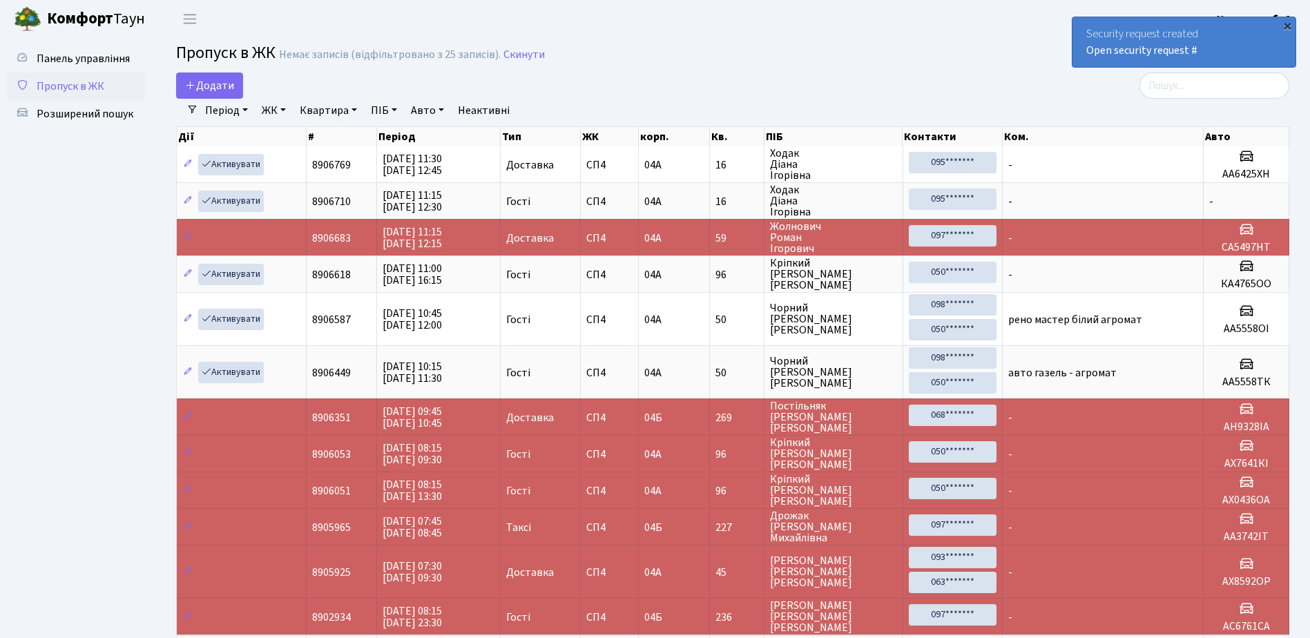
click at [1286, 26] on div "×" at bounding box center [1287, 26] width 14 height 14
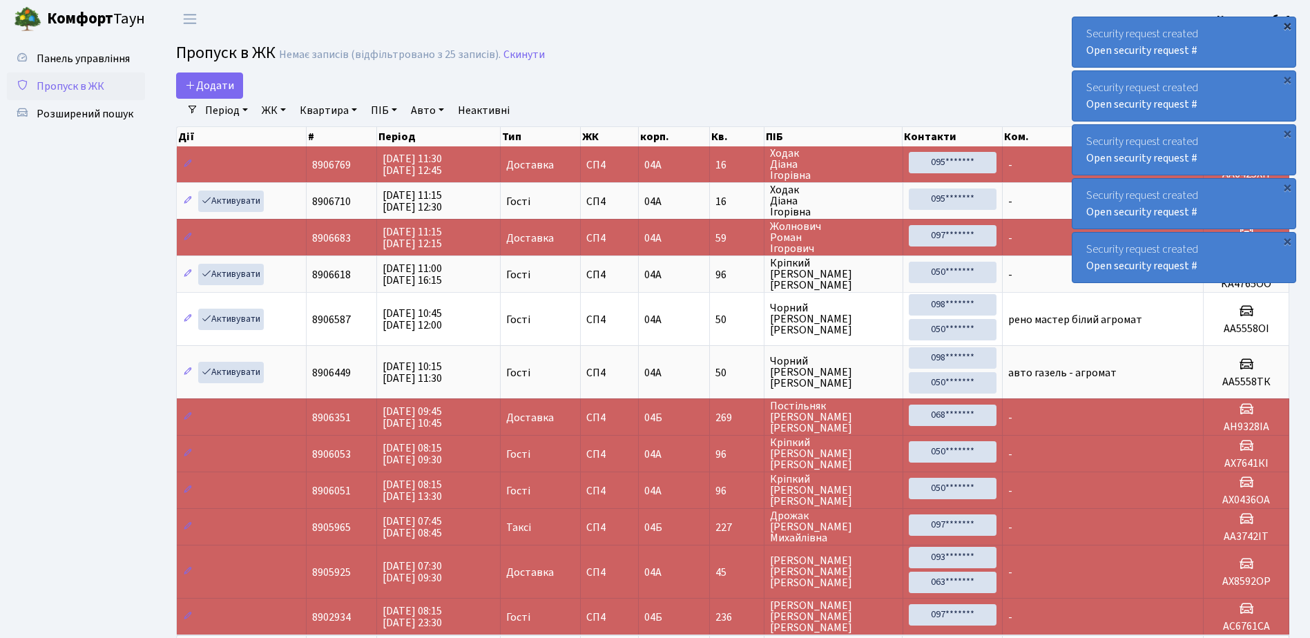
click at [1288, 23] on div "×" at bounding box center [1287, 26] width 14 height 14
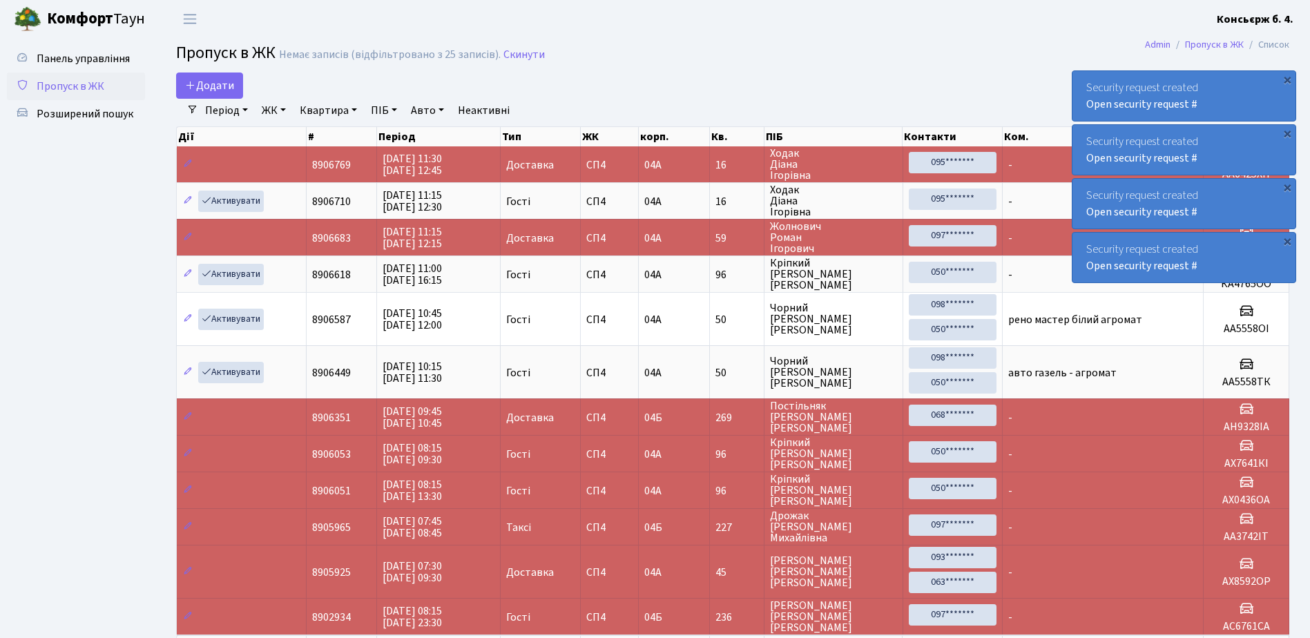
click at [1286, 25] on div "Security request created Open security request #" at bounding box center [1296, 42] width 223 height 50
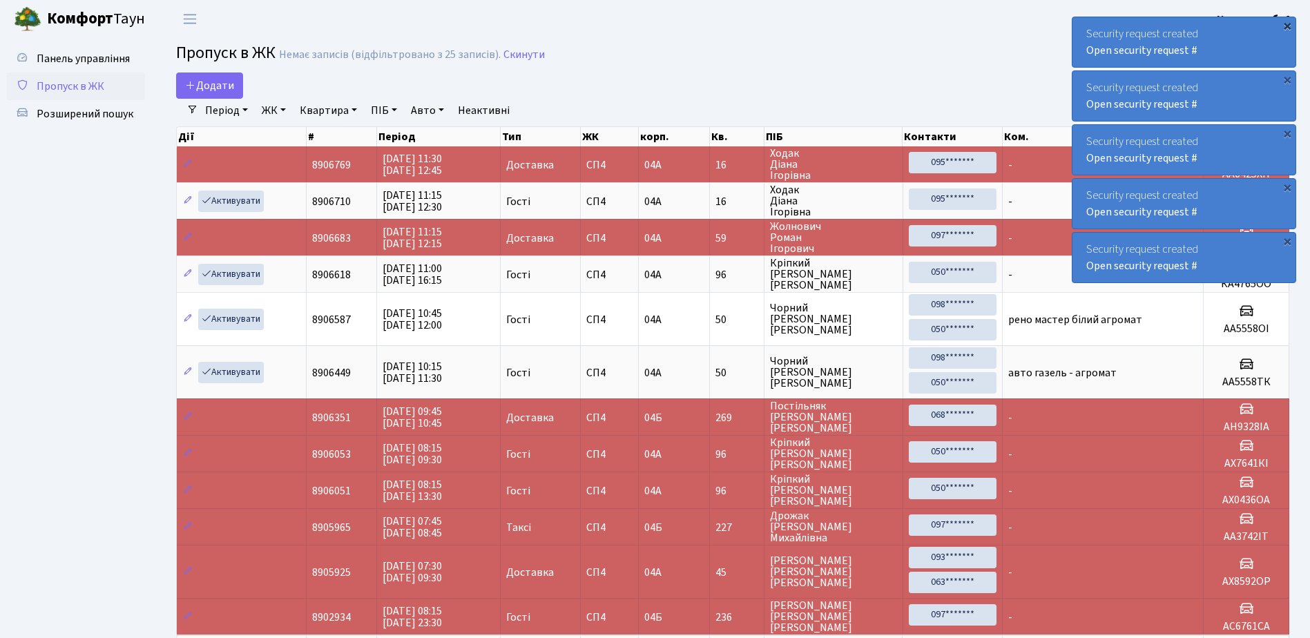
click at [1286, 25] on div "×" at bounding box center [1287, 26] width 14 height 14
click at [1285, 26] on div "×" at bounding box center [1287, 26] width 14 height 14
click at [1284, 26] on div "×" at bounding box center [1287, 26] width 14 height 14
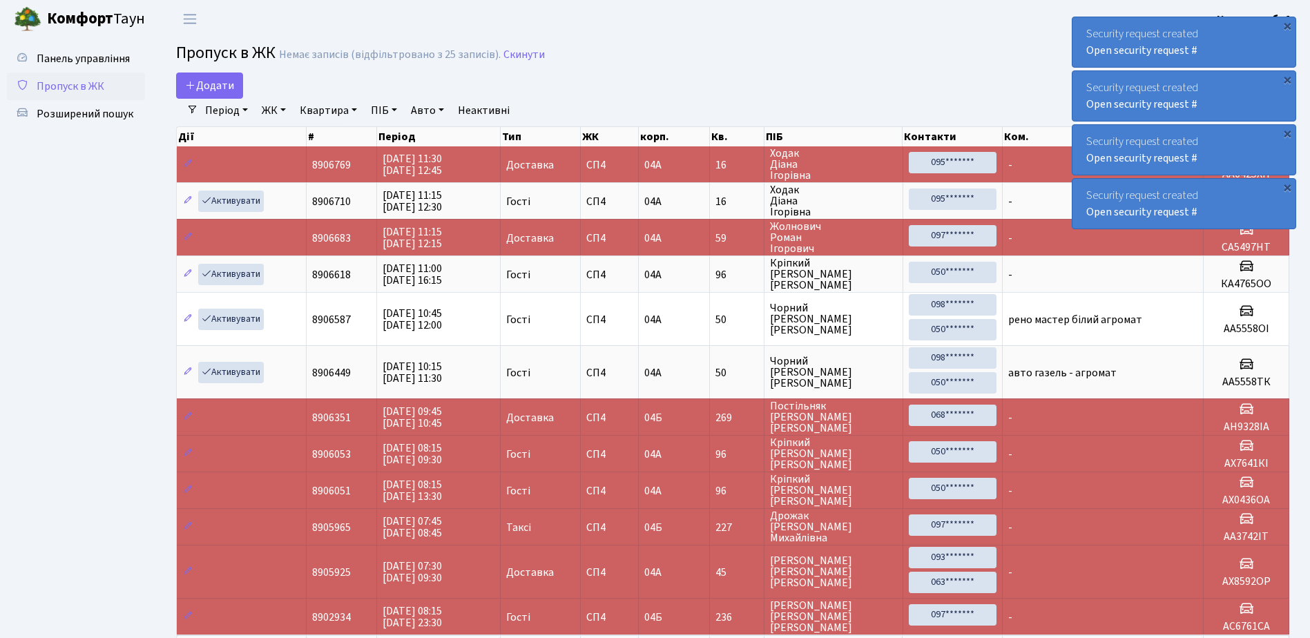
click at [1284, 26] on div "×" at bounding box center [1287, 26] width 14 height 14
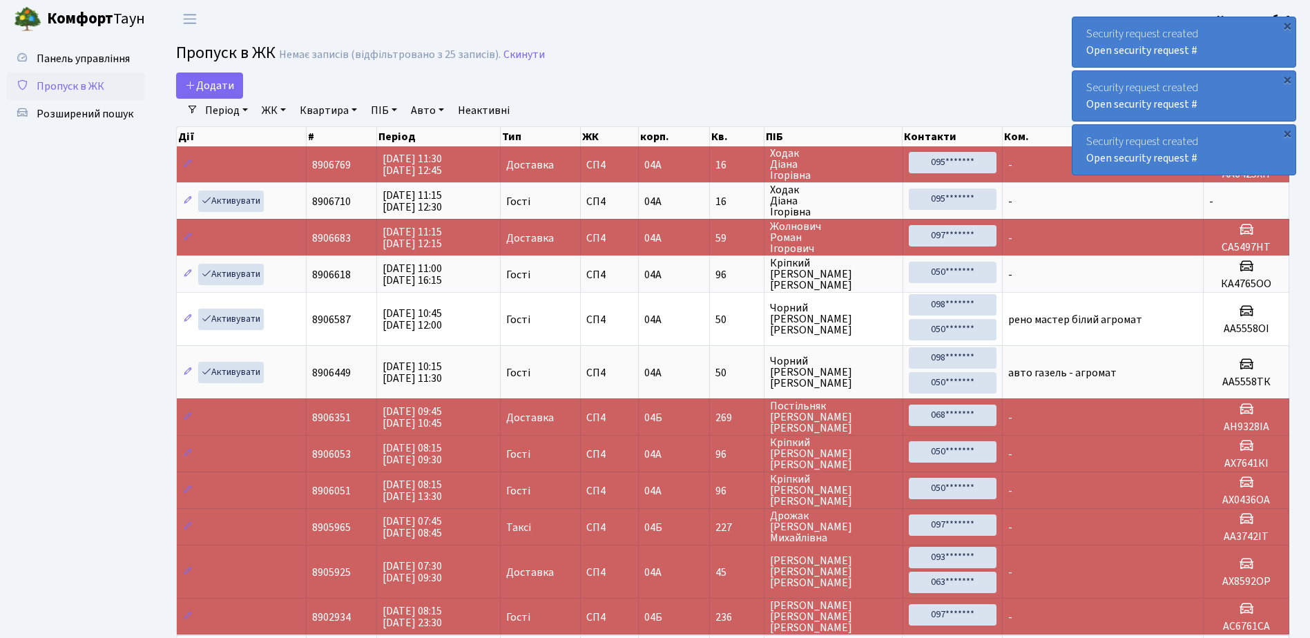
click at [1284, 26] on div "×" at bounding box center [1287, 26] width 14 height 14
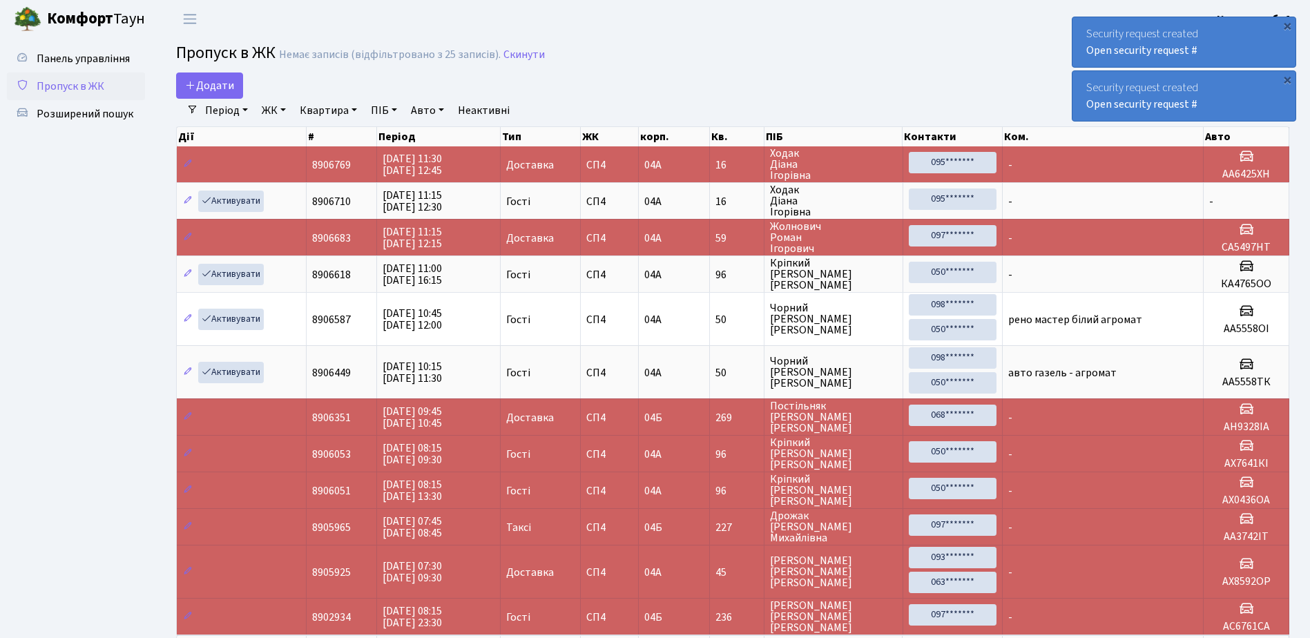
click at [1284, 26] on div "×" at bounding box center [1287, 26] width 14 height 14
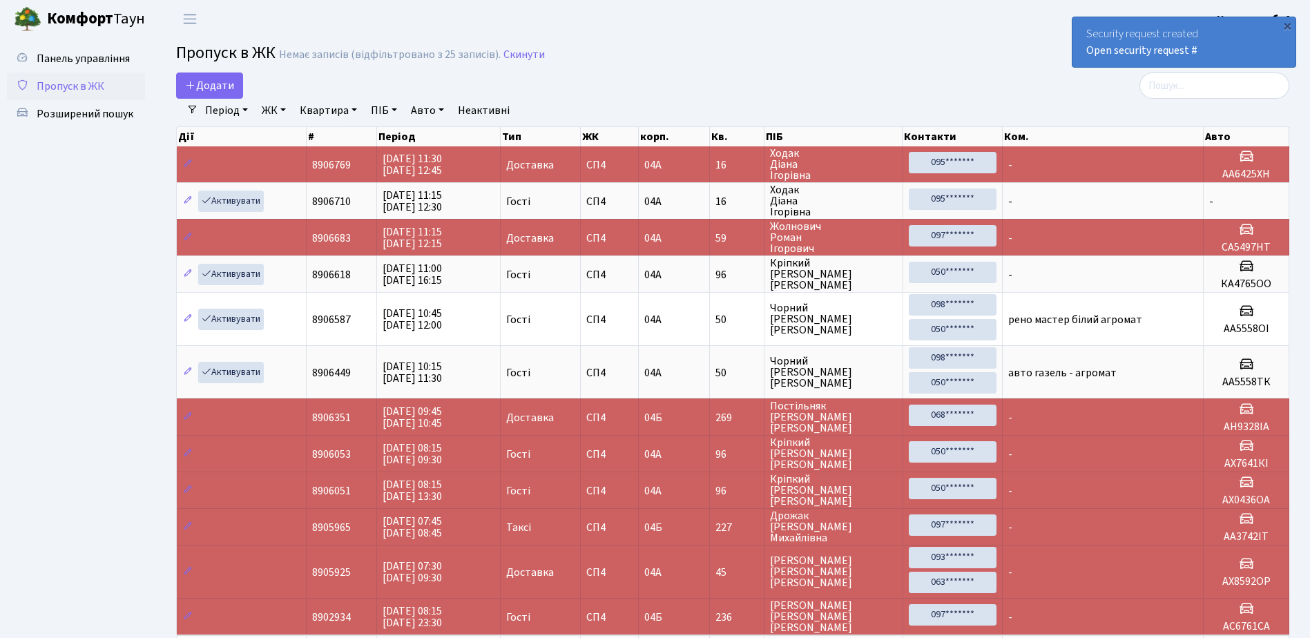
click at [1284, 26] on div "×" at bounding box center [1287, 26] width 14 height 14
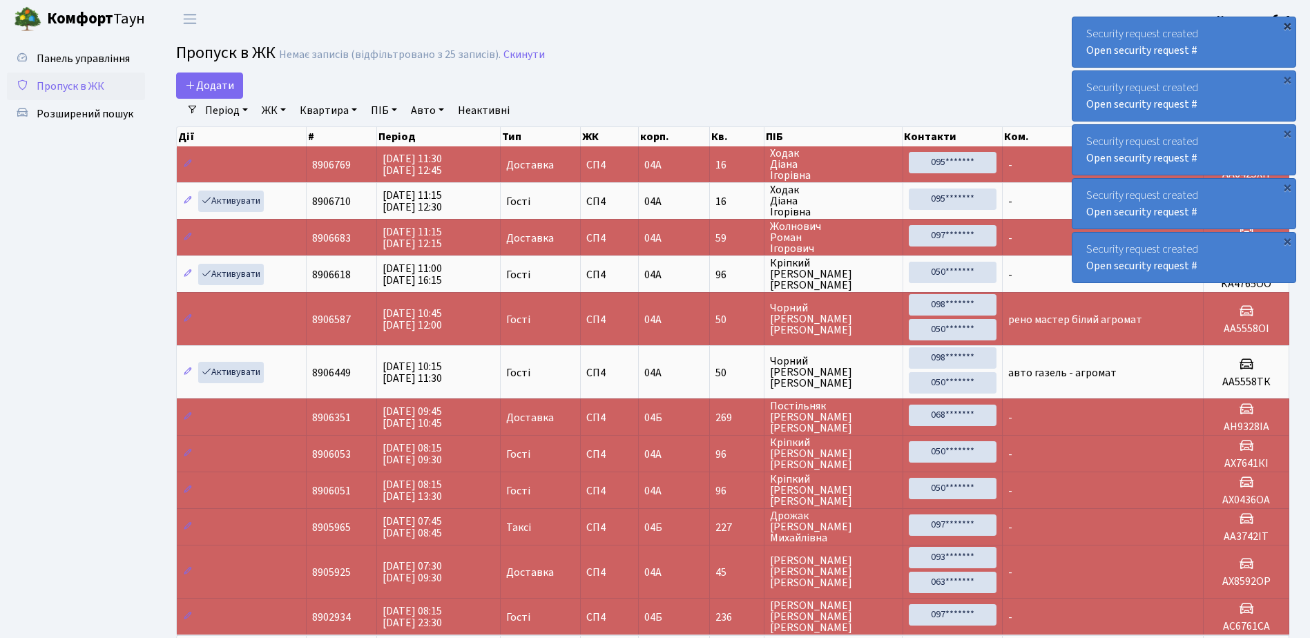
click at [1287, 26] on div "×" at bounding box center [1287, 26] width 14 height 14
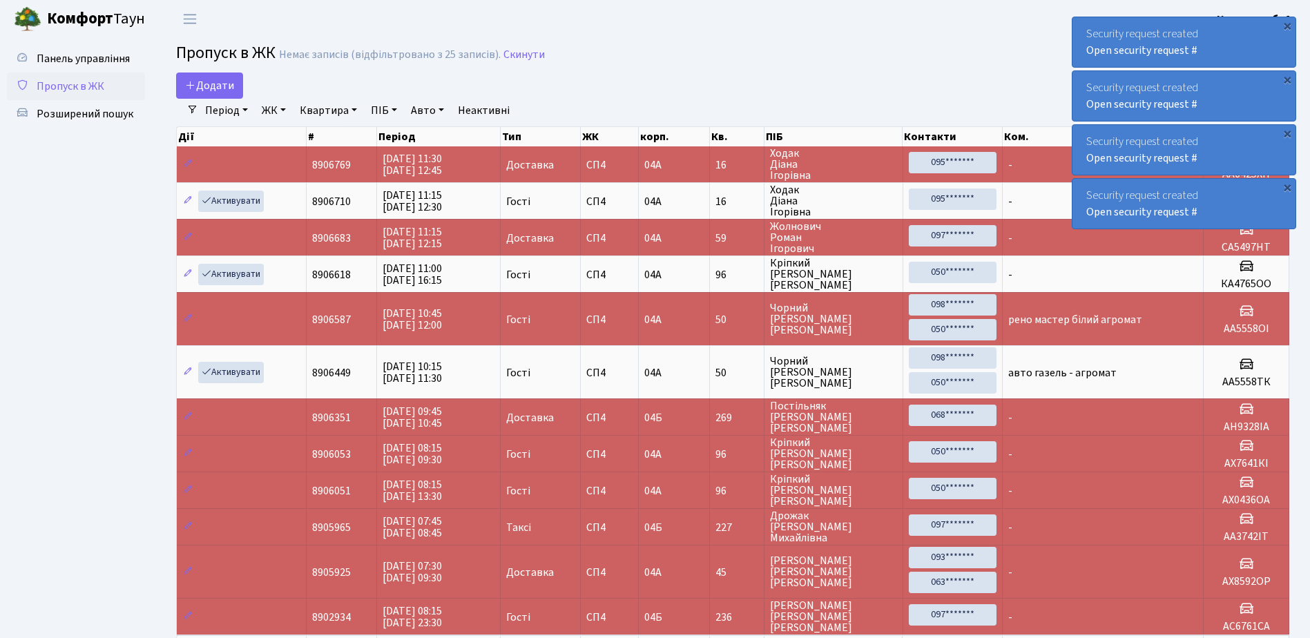
click at [1287, 26] on div "×" at bounding box center [1287, 26] width 14 height 14
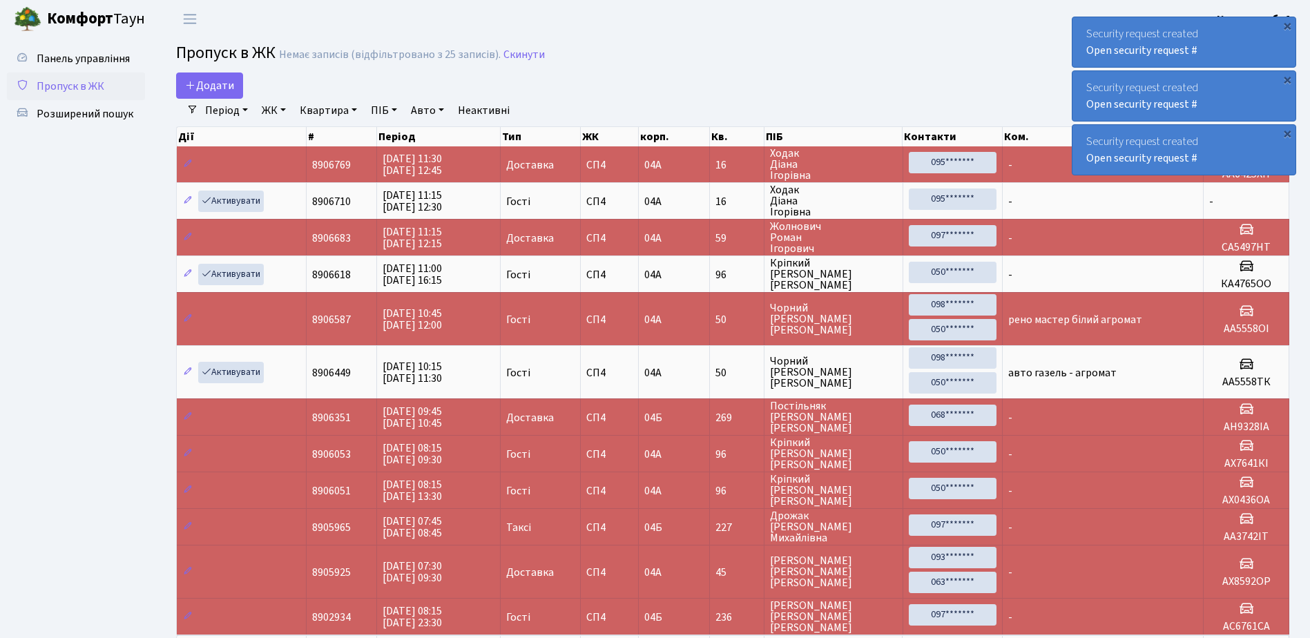
click at [1287, 26] on div "×" at bounding box center [1287, 26] width 14 height 14
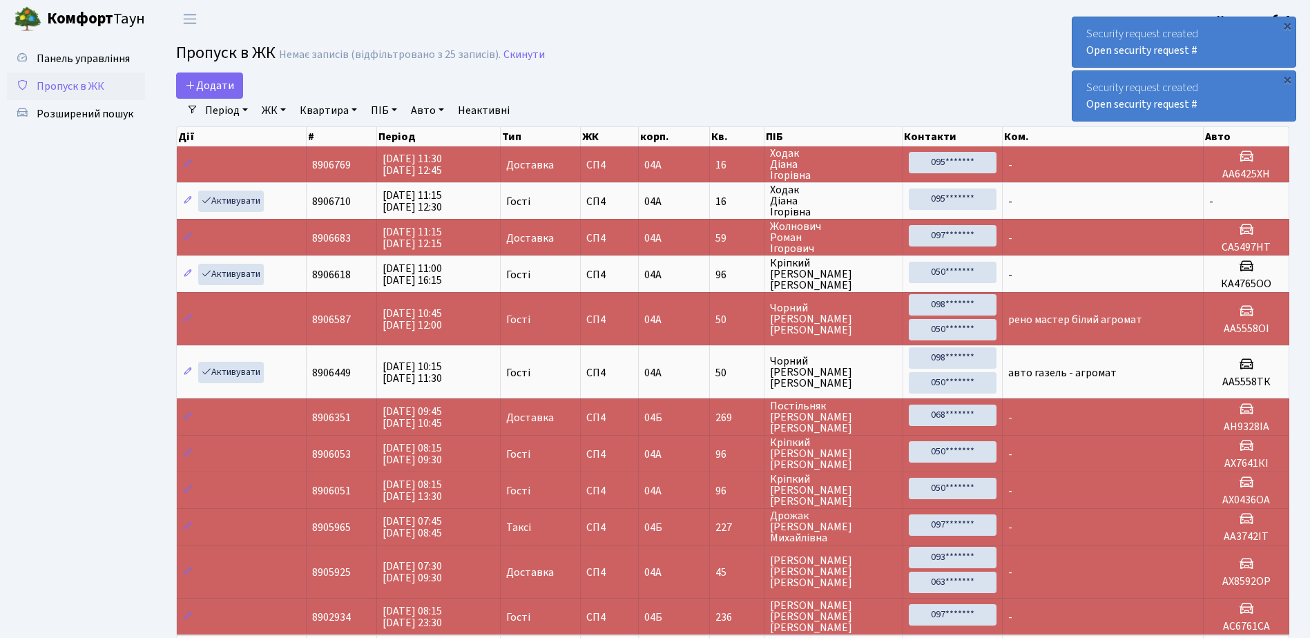
click at [1287, 26] on div "×" at bounding box center [1287, 26] width 14 height 14
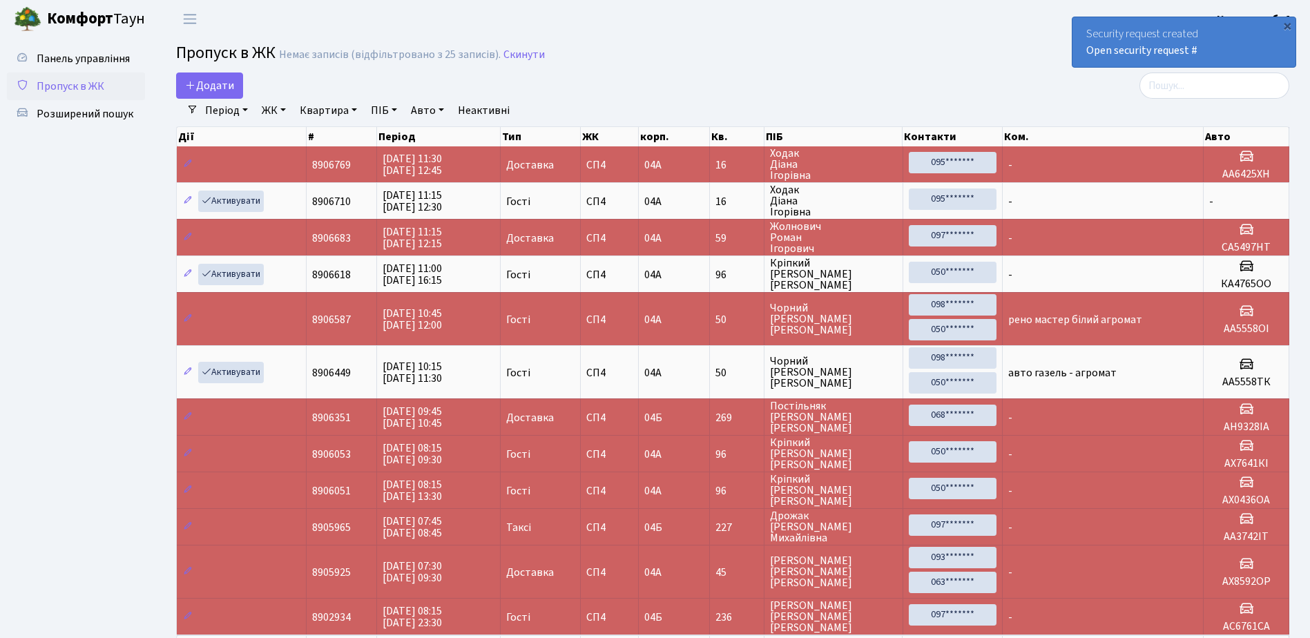
click at [1287, 26] on div "×" at bounding box center [1287, 26] width 14 height 14
